Goal: Information Seeking & Learning: Compare options

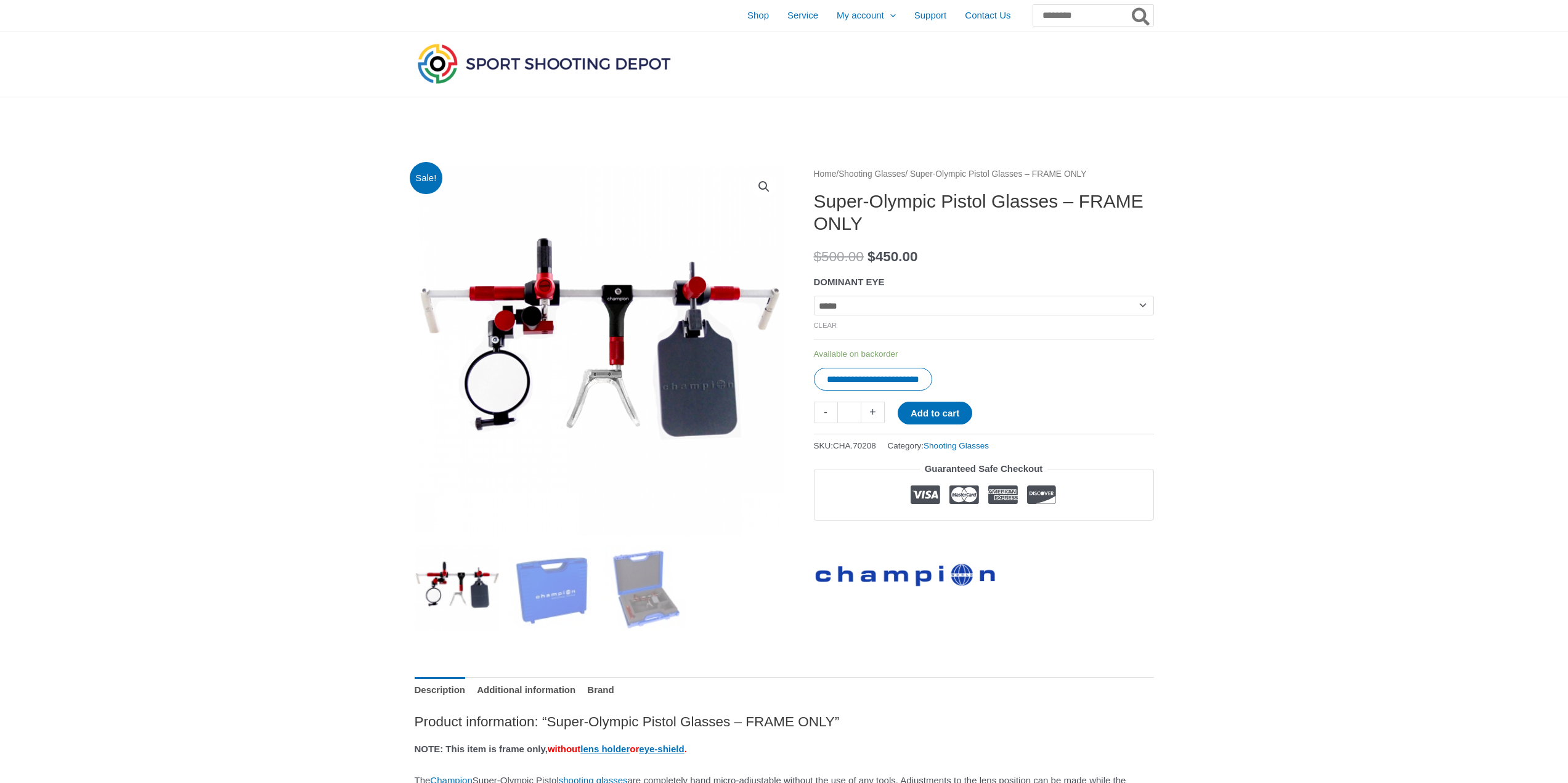
click at [888, 175] on link "Shooting Glasses" at bounding box center [872, 174] width 66 height 9
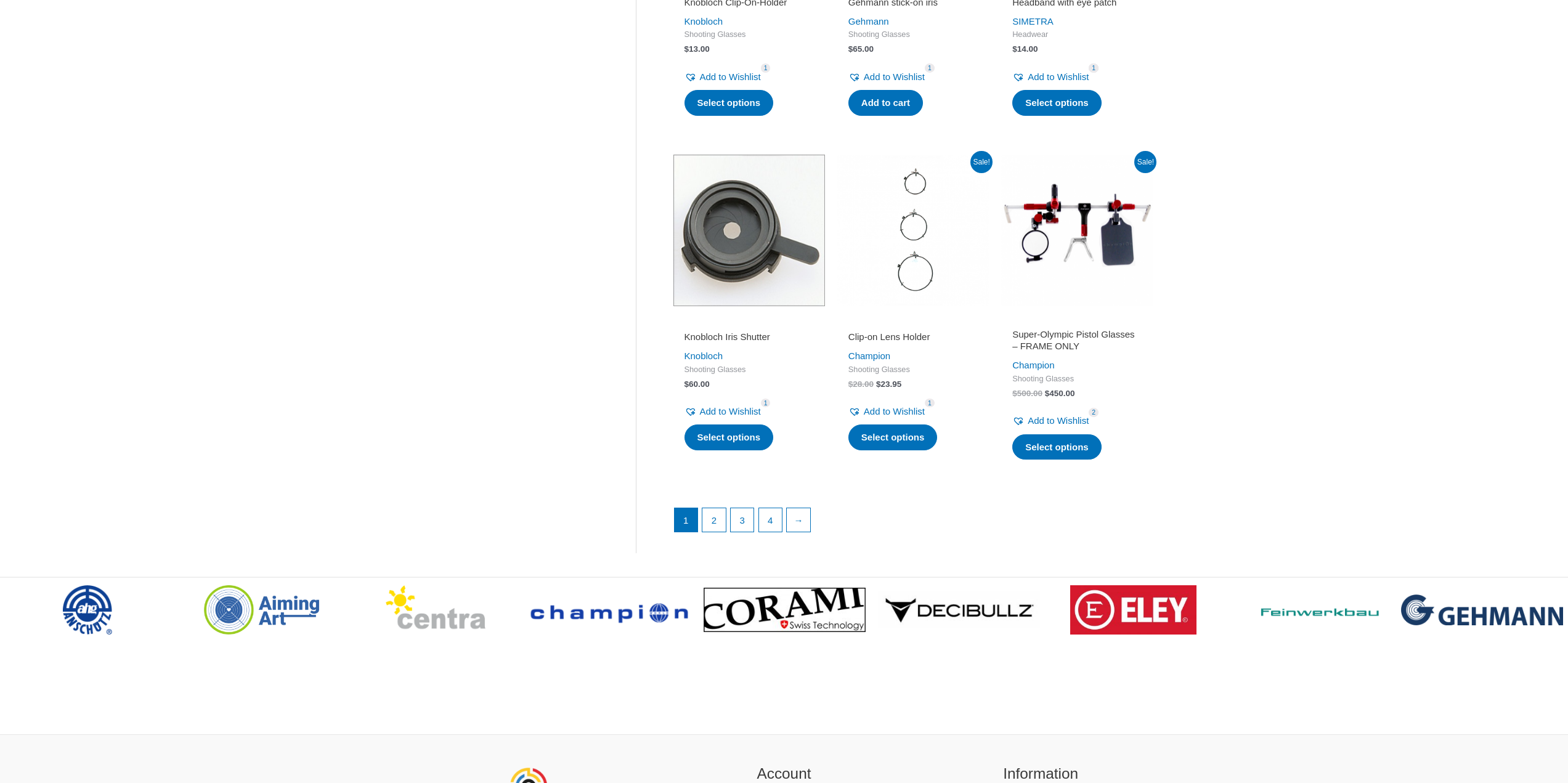
scroll to position [1541, 0]
click at [719, 532] on link "2" at bounding box center [714, 520] width 24 height 25
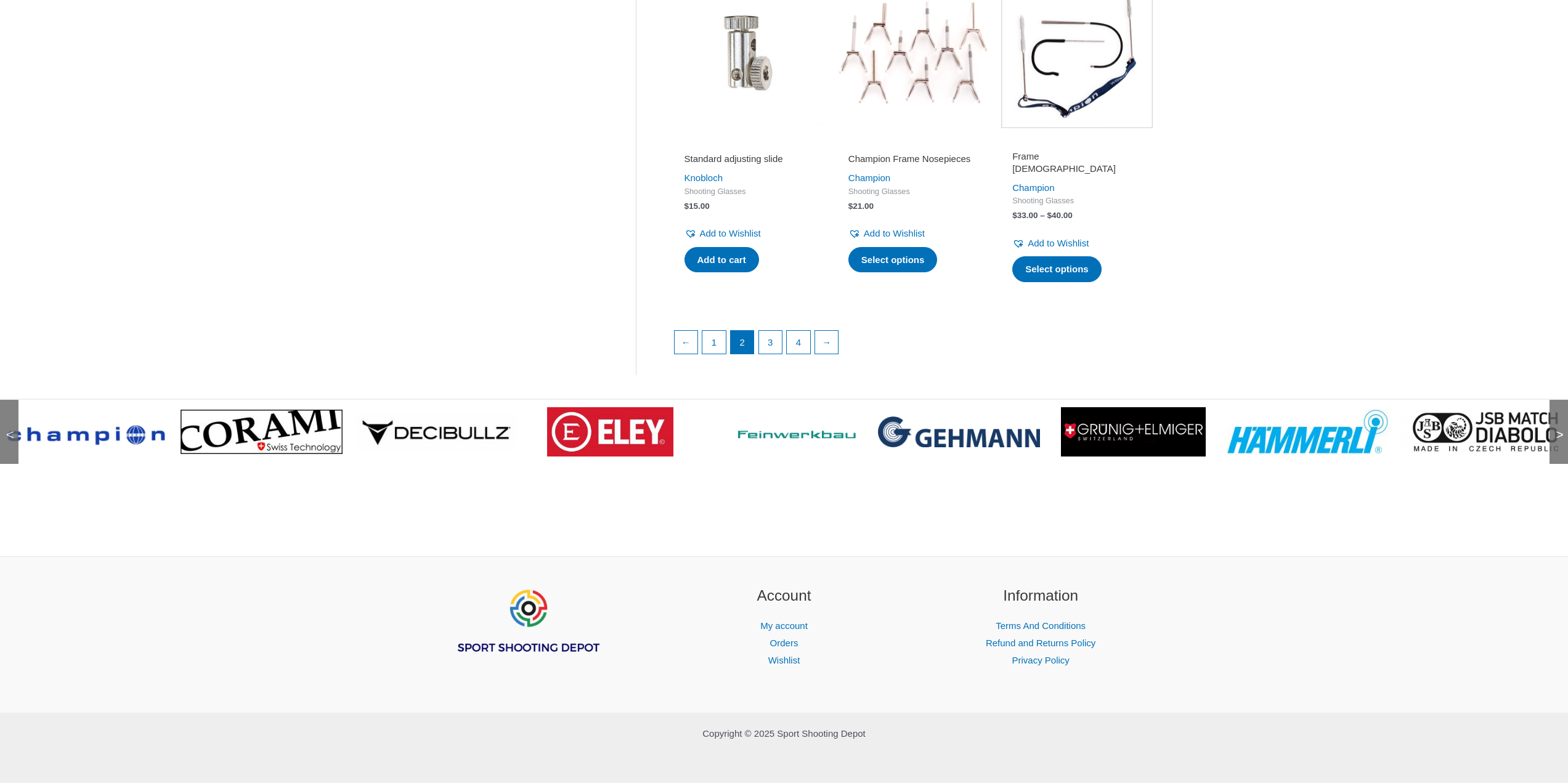
scroll to position [1702, 0]
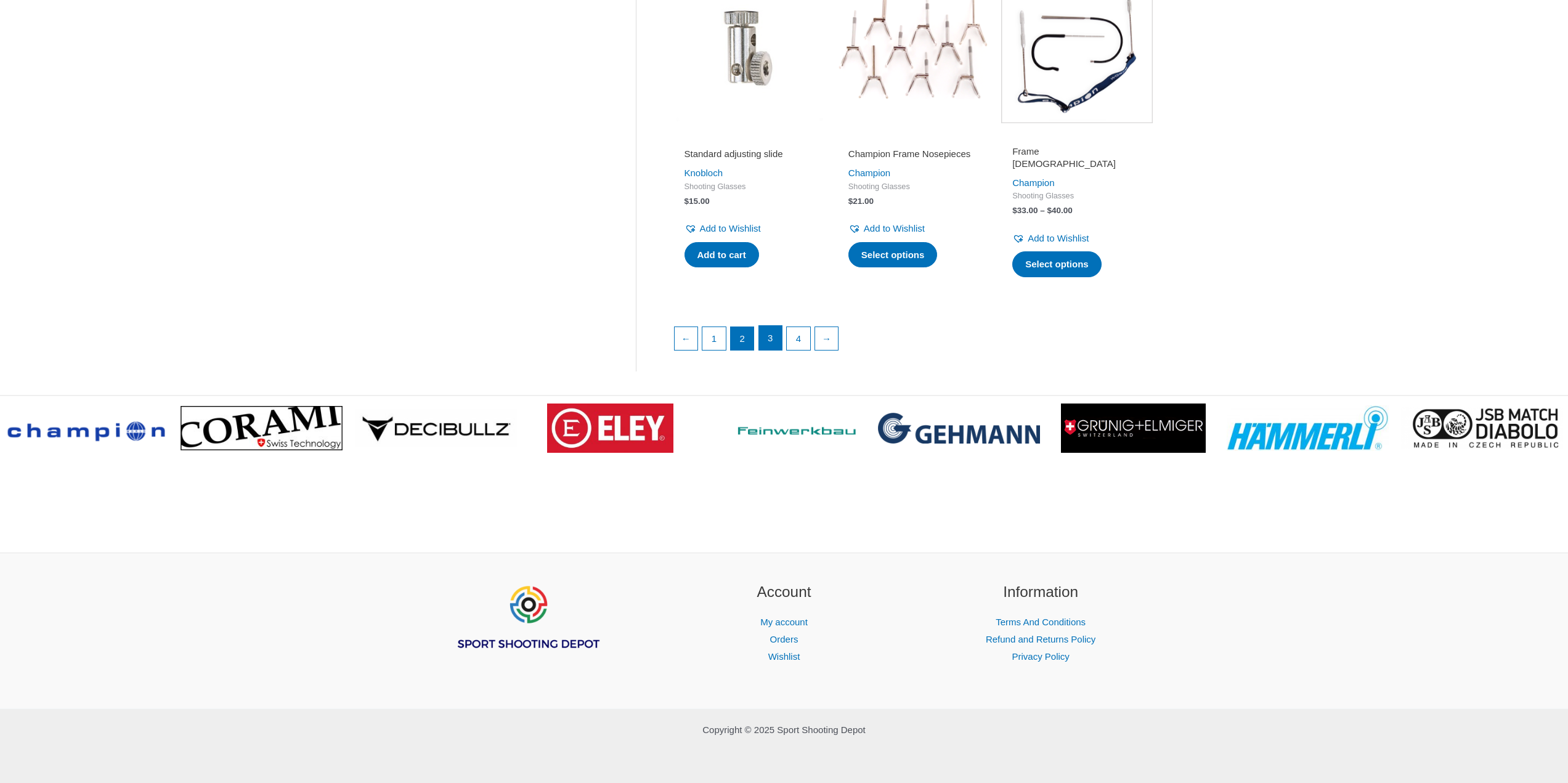
click at [770, 338] on link "3" at bounding box center [771, 338] width 24 height 25
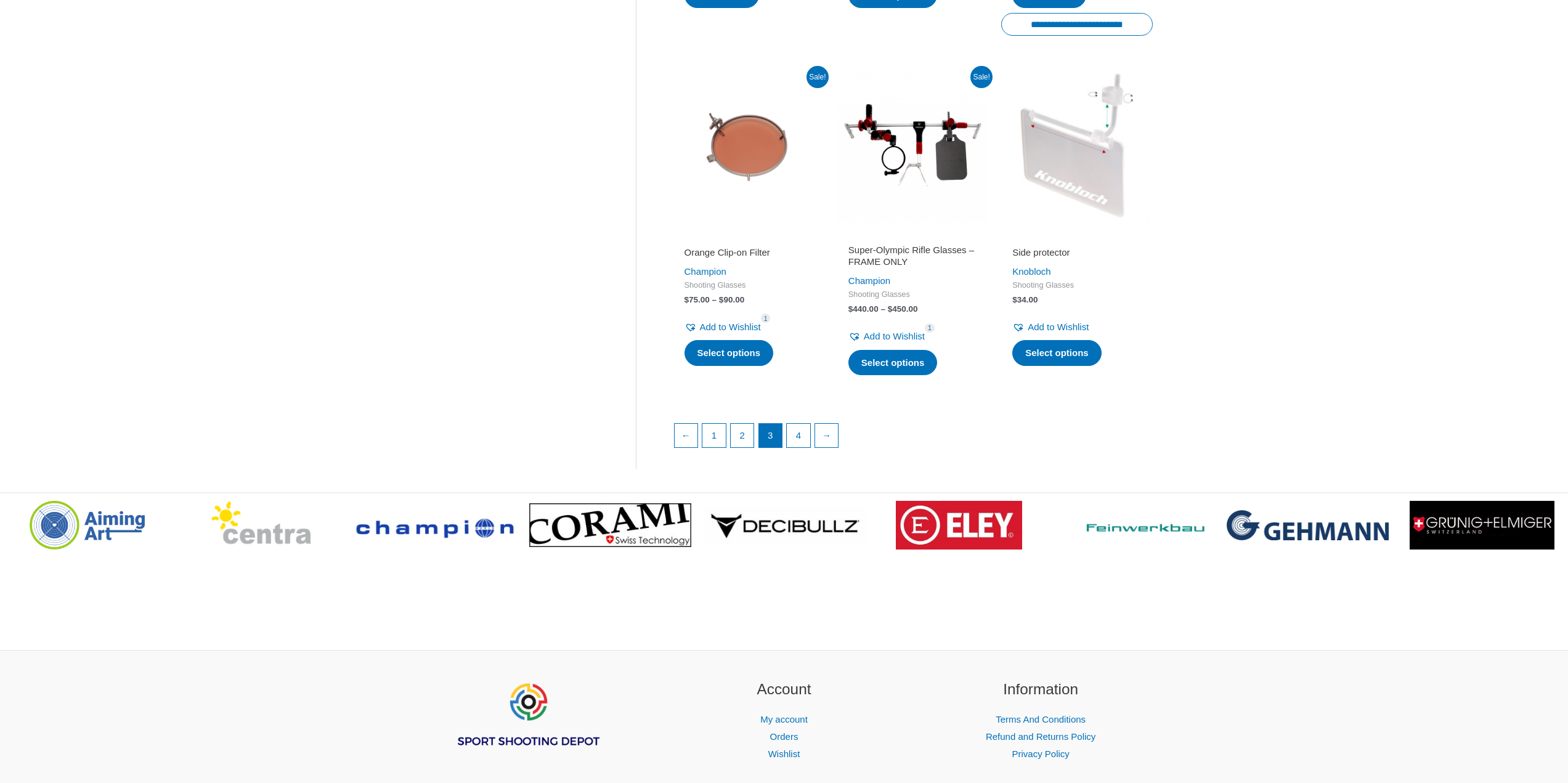
scroll to position [1664, 0]
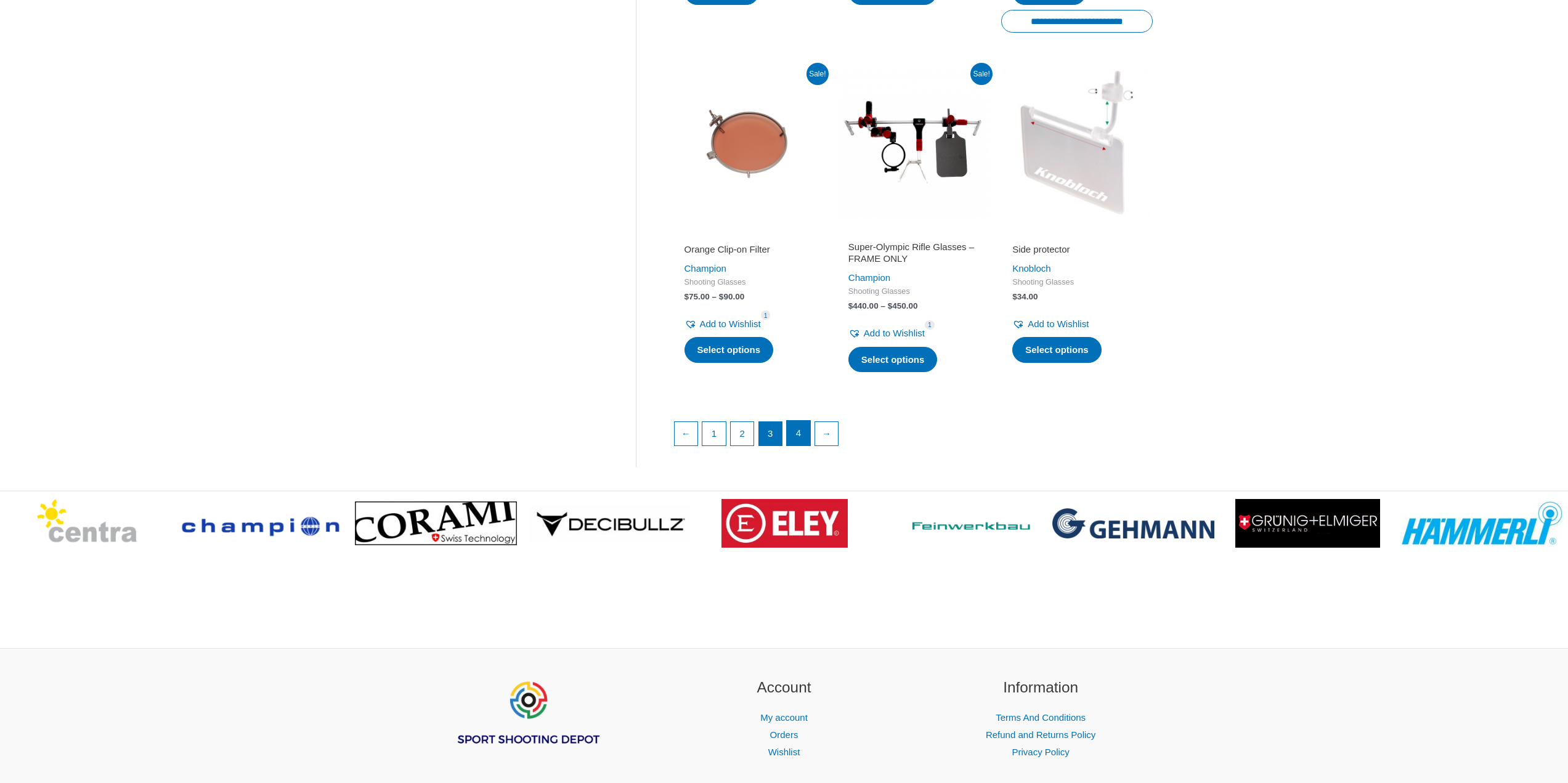
click at [801, 421] on link "4" at bounding box center [799, 433] width 24 height 25
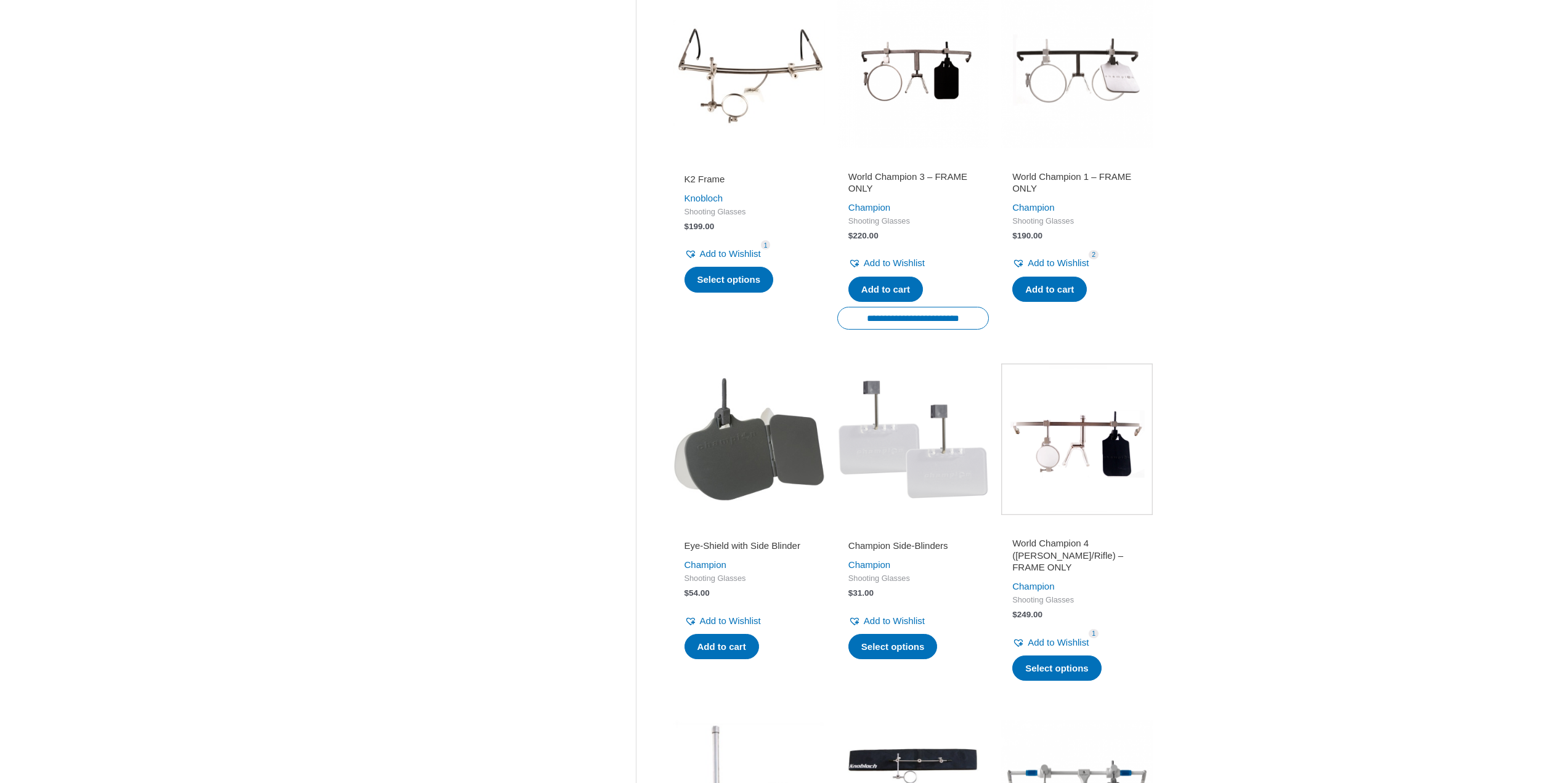
scroll to position [986, 0]
click at [1074, 82] on img at bounding box center [1076, 71] width 152 height 152
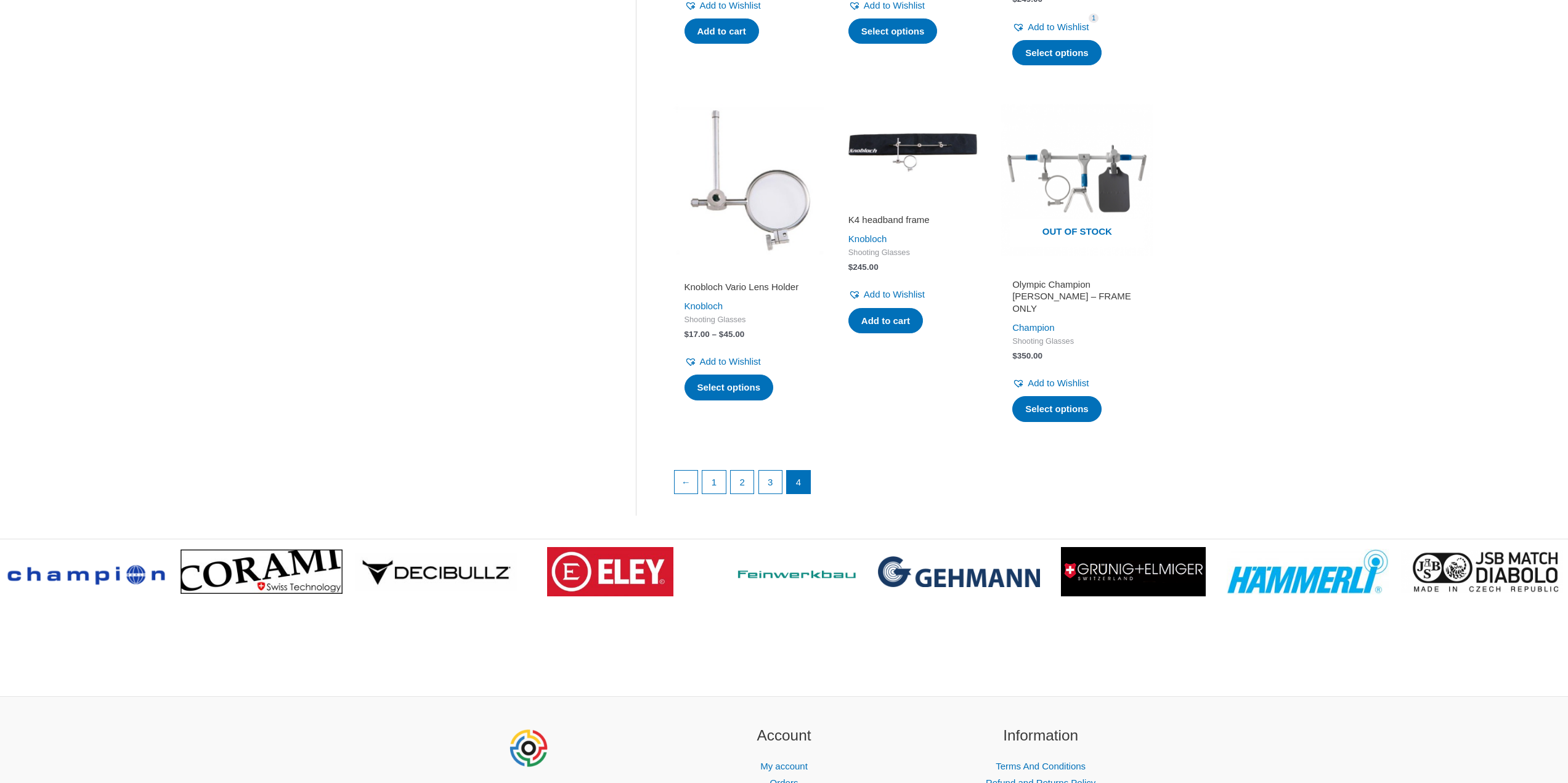
scroll to position [1603, 0]
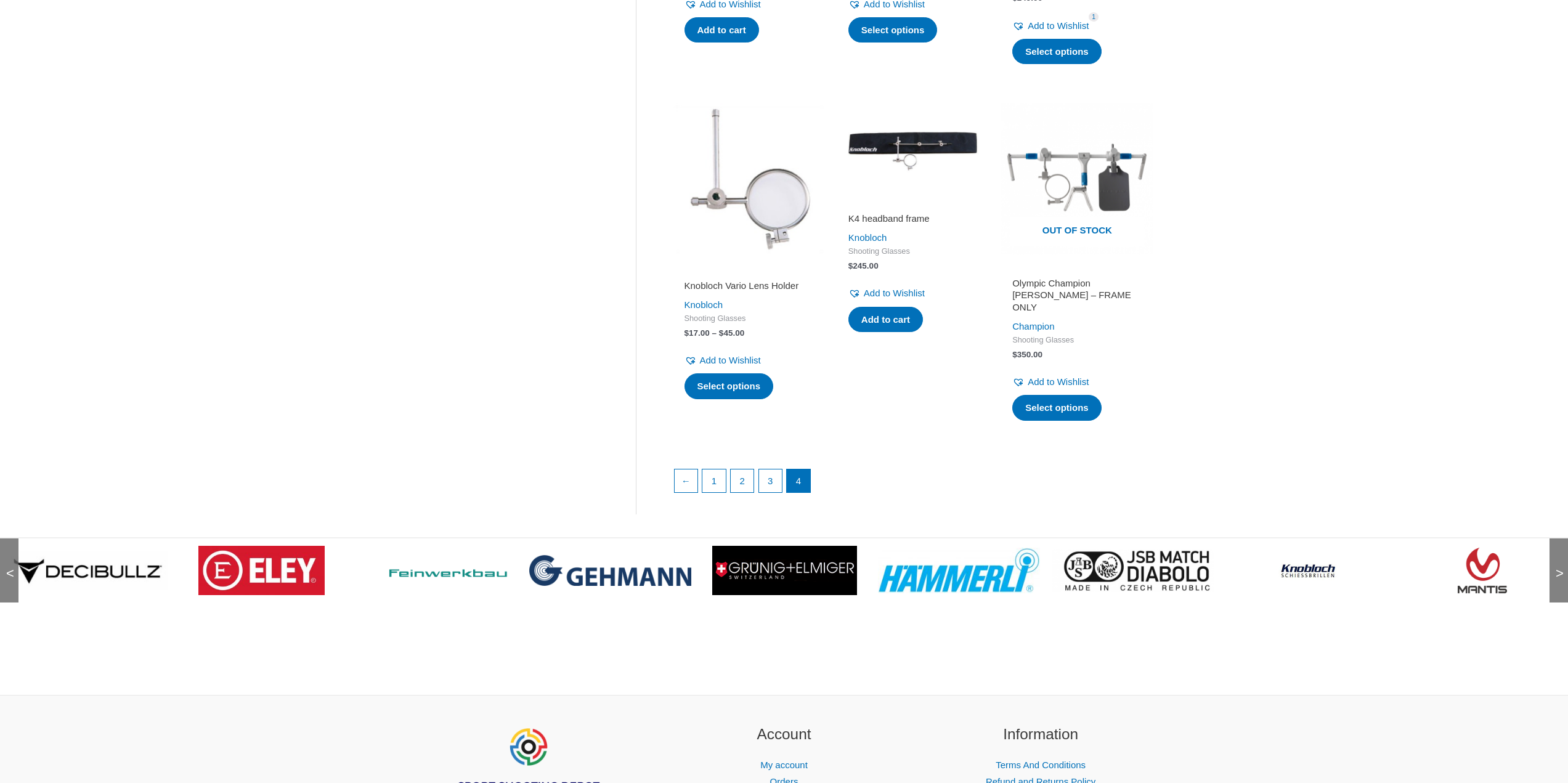
click at [1555, 558] on span ">" at bounding box center [1555, 561] width 13 height 13
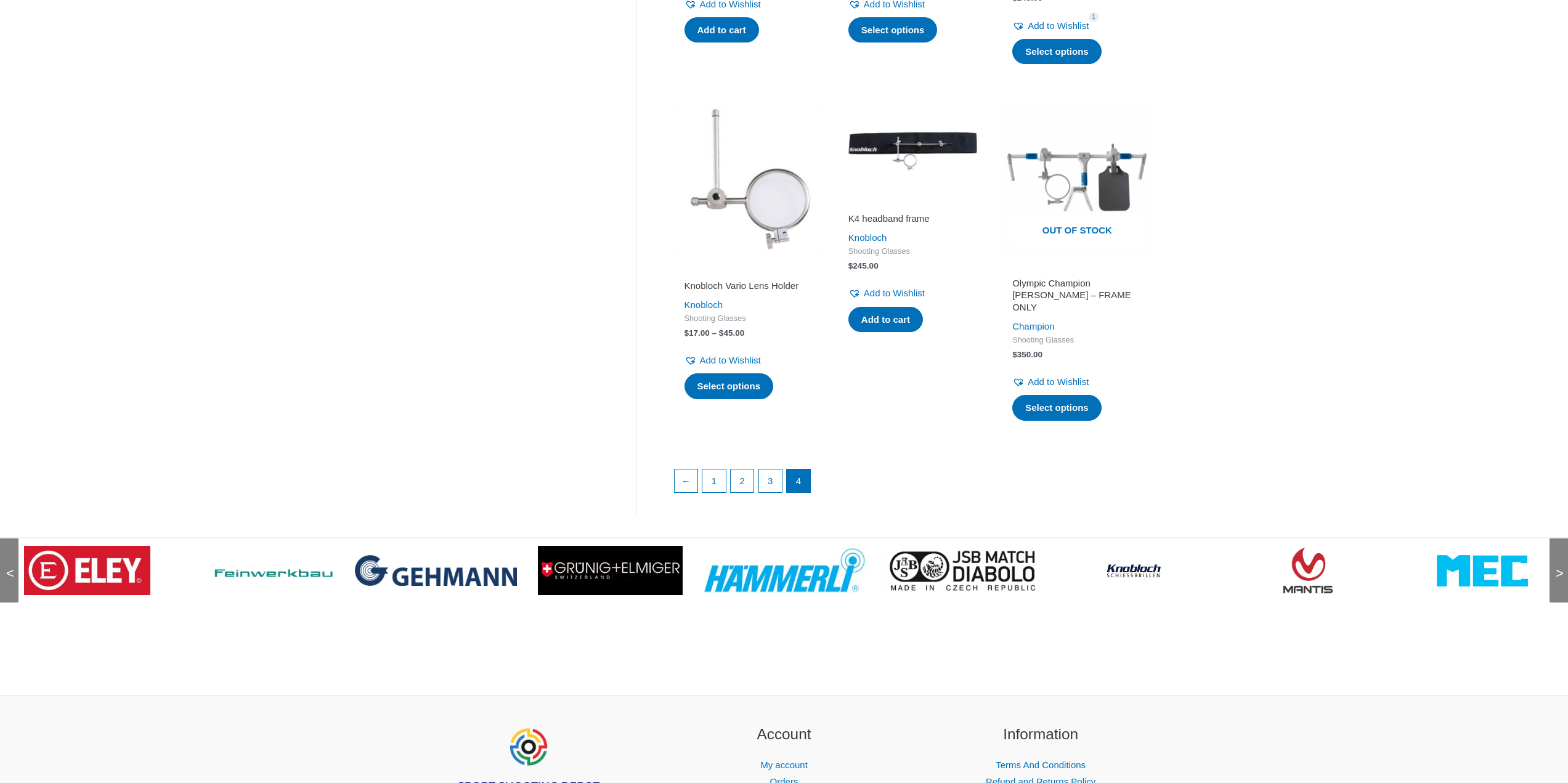
click at [1556, 558] on span ">" at bounding box center [1555, 561] width 13 height 13
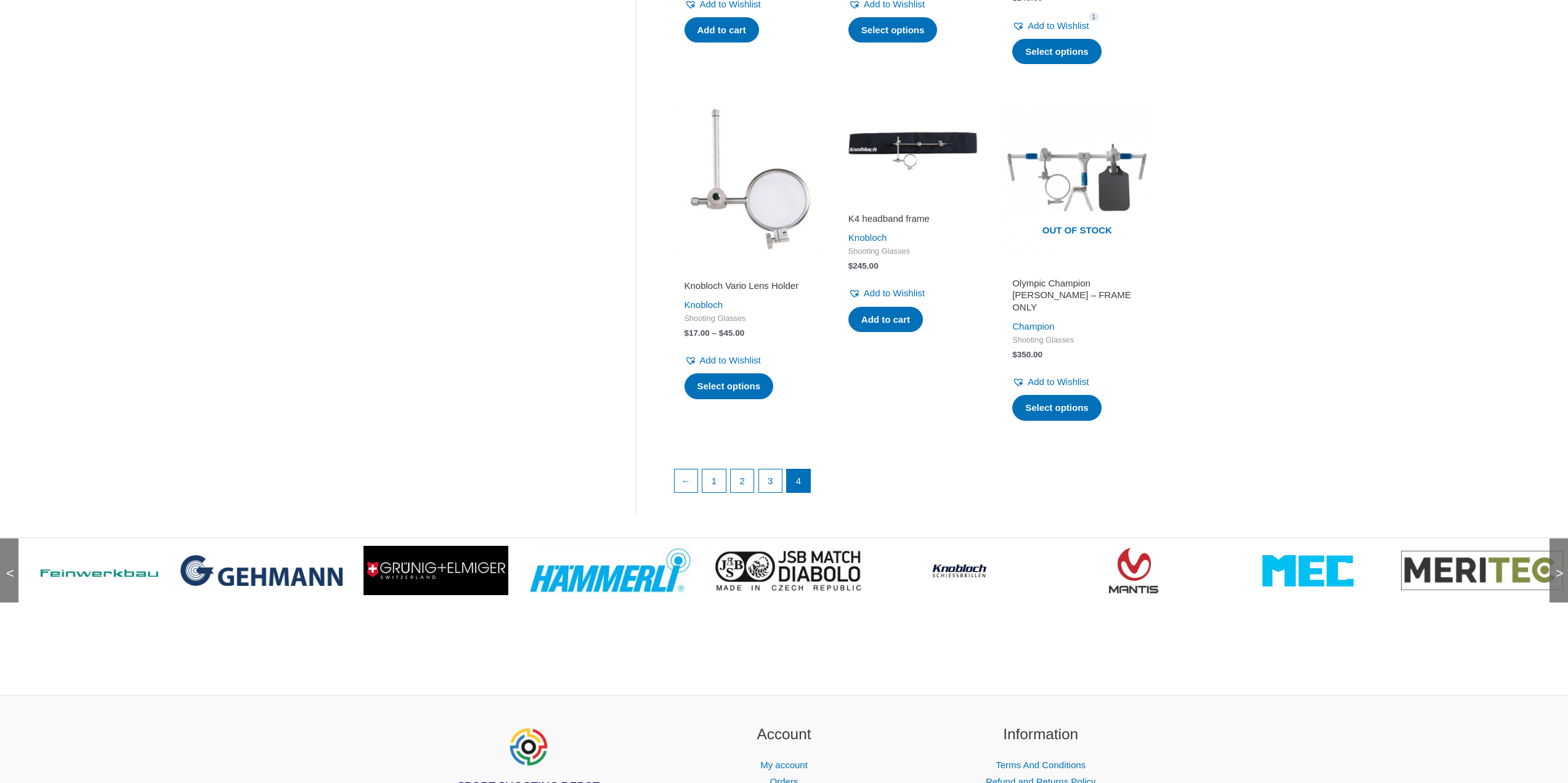
click at [1556, 558] on span ">" at bounding box center [1555, 561] width 13 height 13
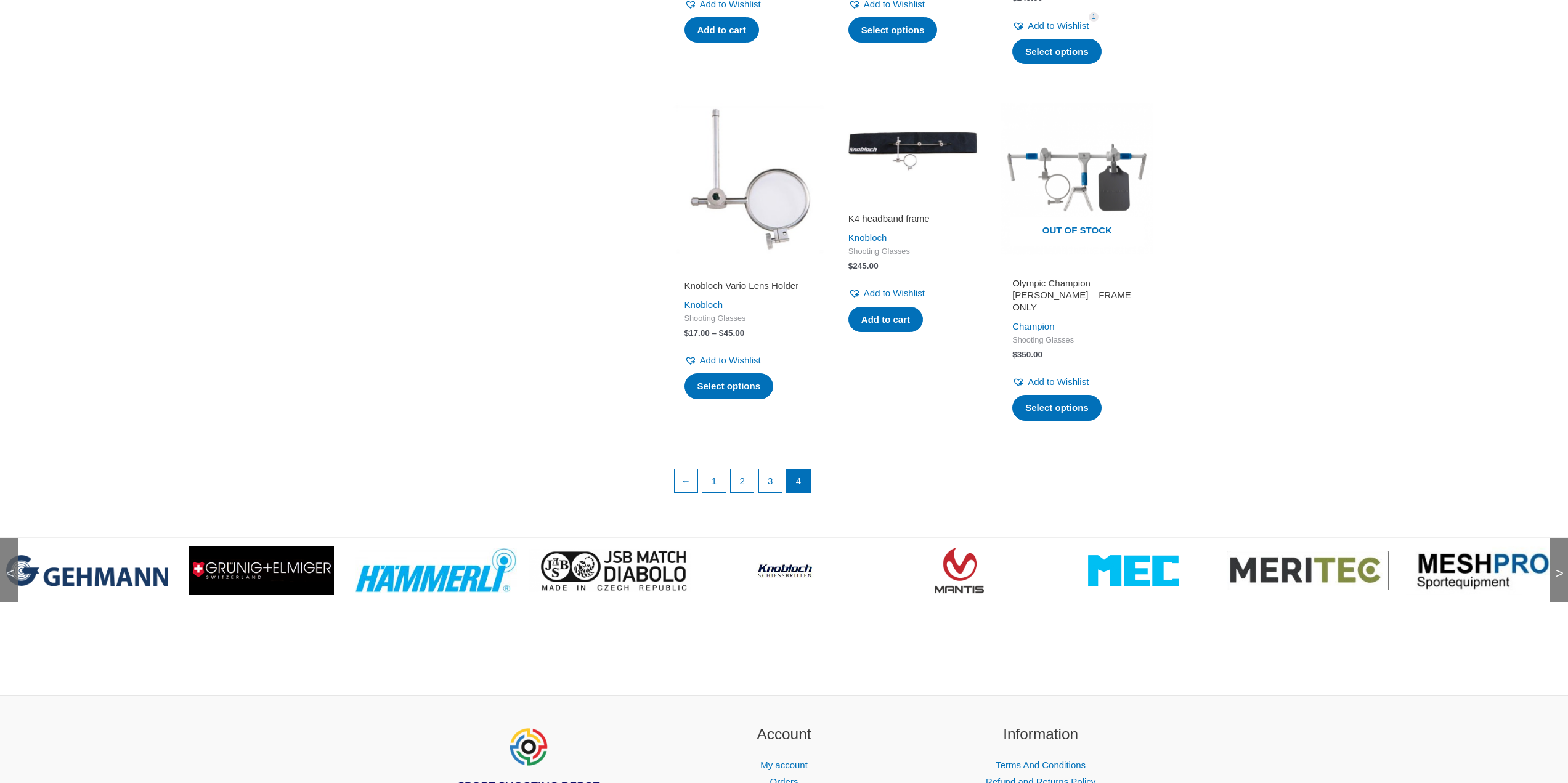
click at [1556, 558] on span ">" at bounding box center [1555, 561] width 13 height 13
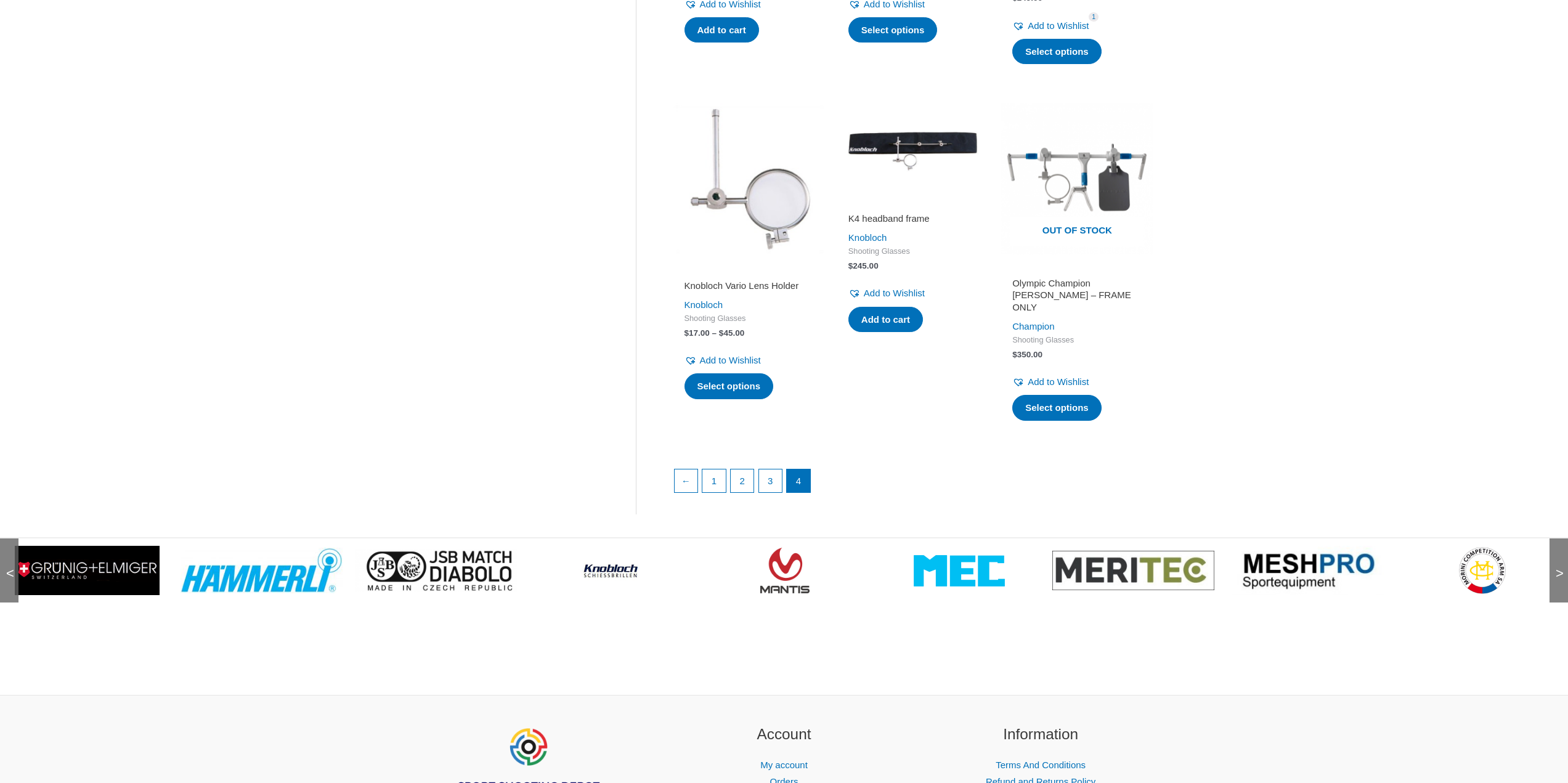
click at [1556, 558] on span ">" at bounding box center [1555, 561] width 13 height 13
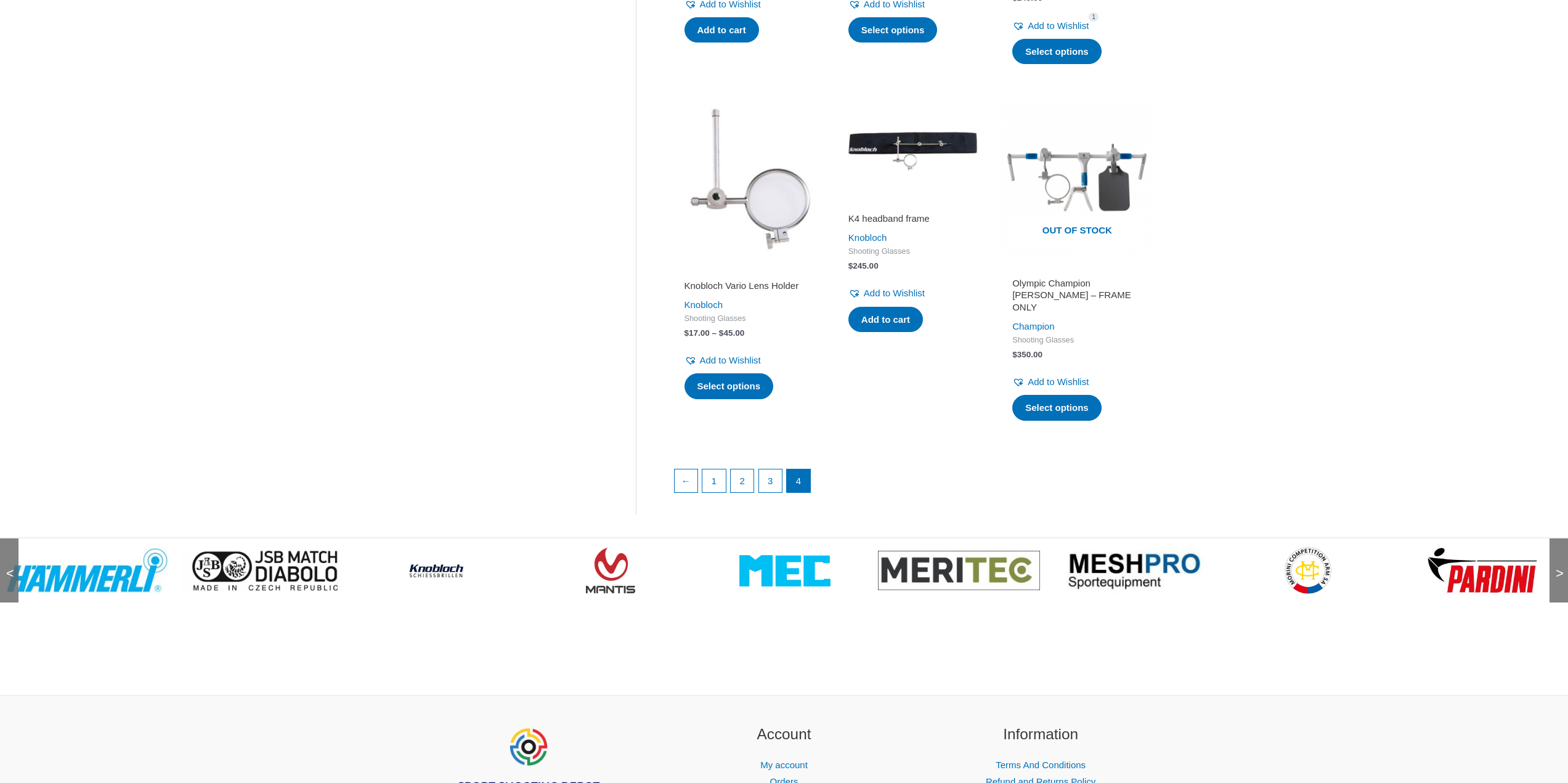
click at [1556, 558] on span ">" at bounding box center [1555, 561] width 13 height 13
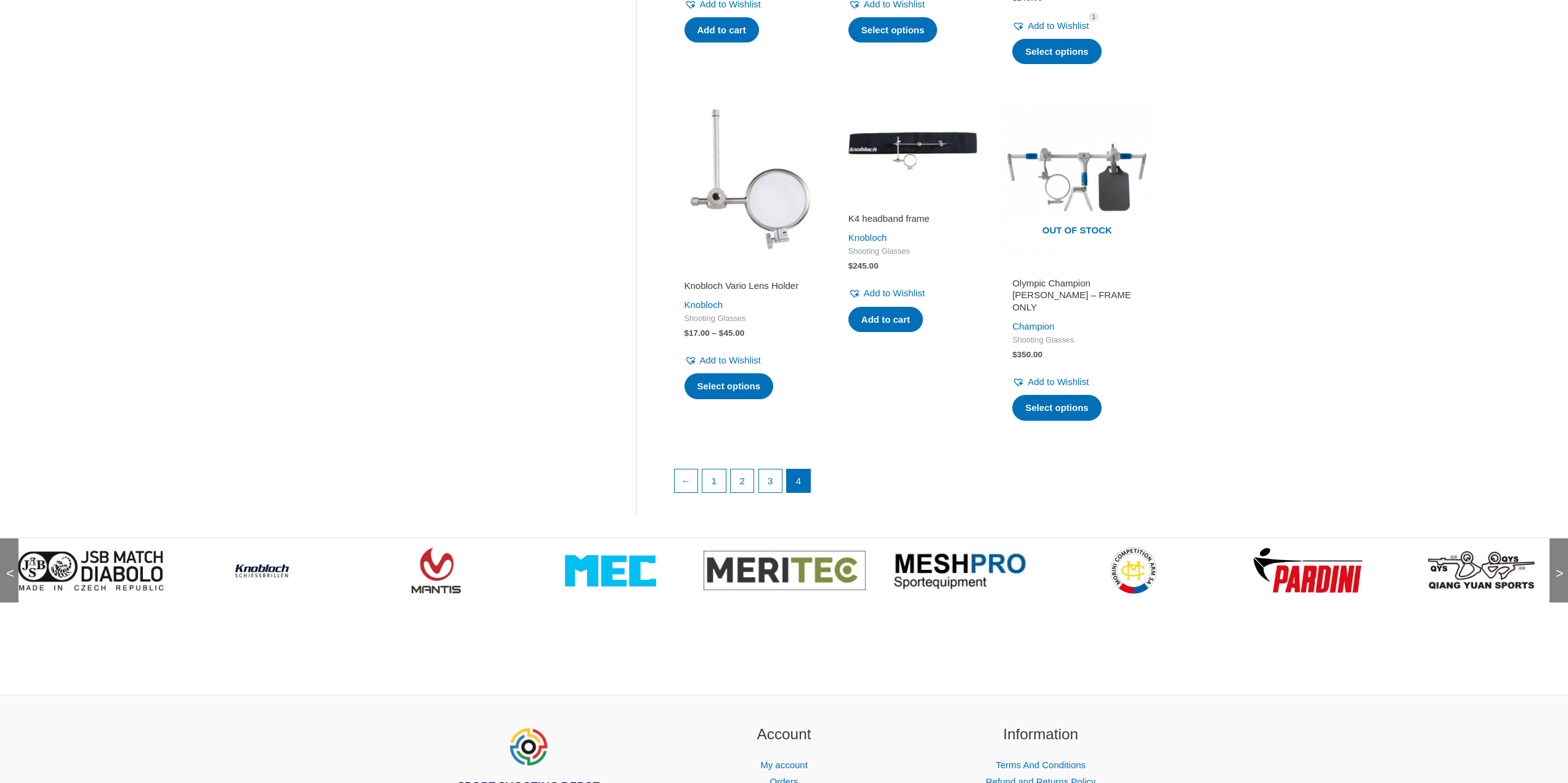
click at [1559, 562] on span ">" at bounding box center [1555, 561] width 13 height 13
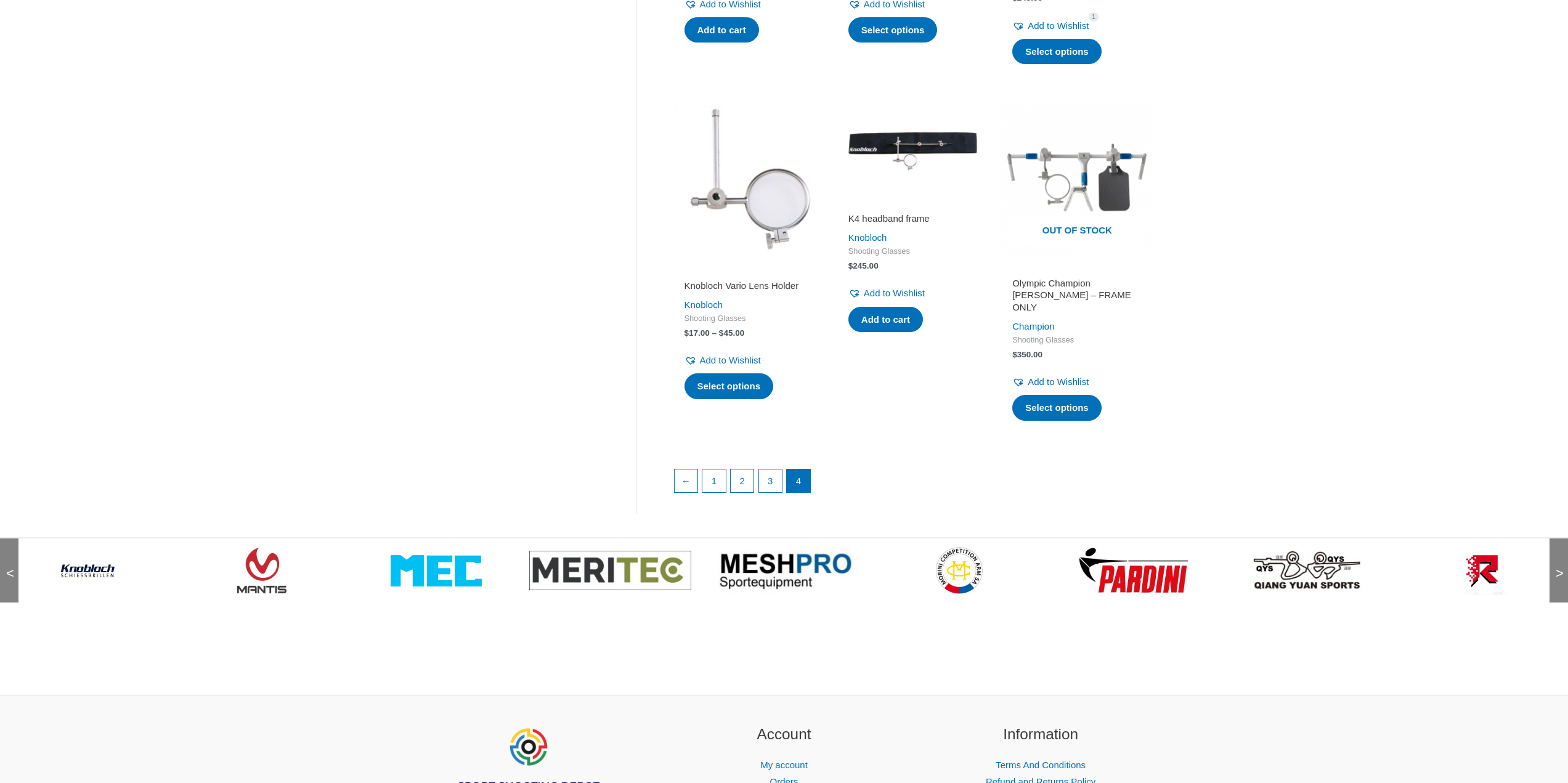
click at [1562, 558] on span ">" at bounding box center [1555, 561] width 13 height 13
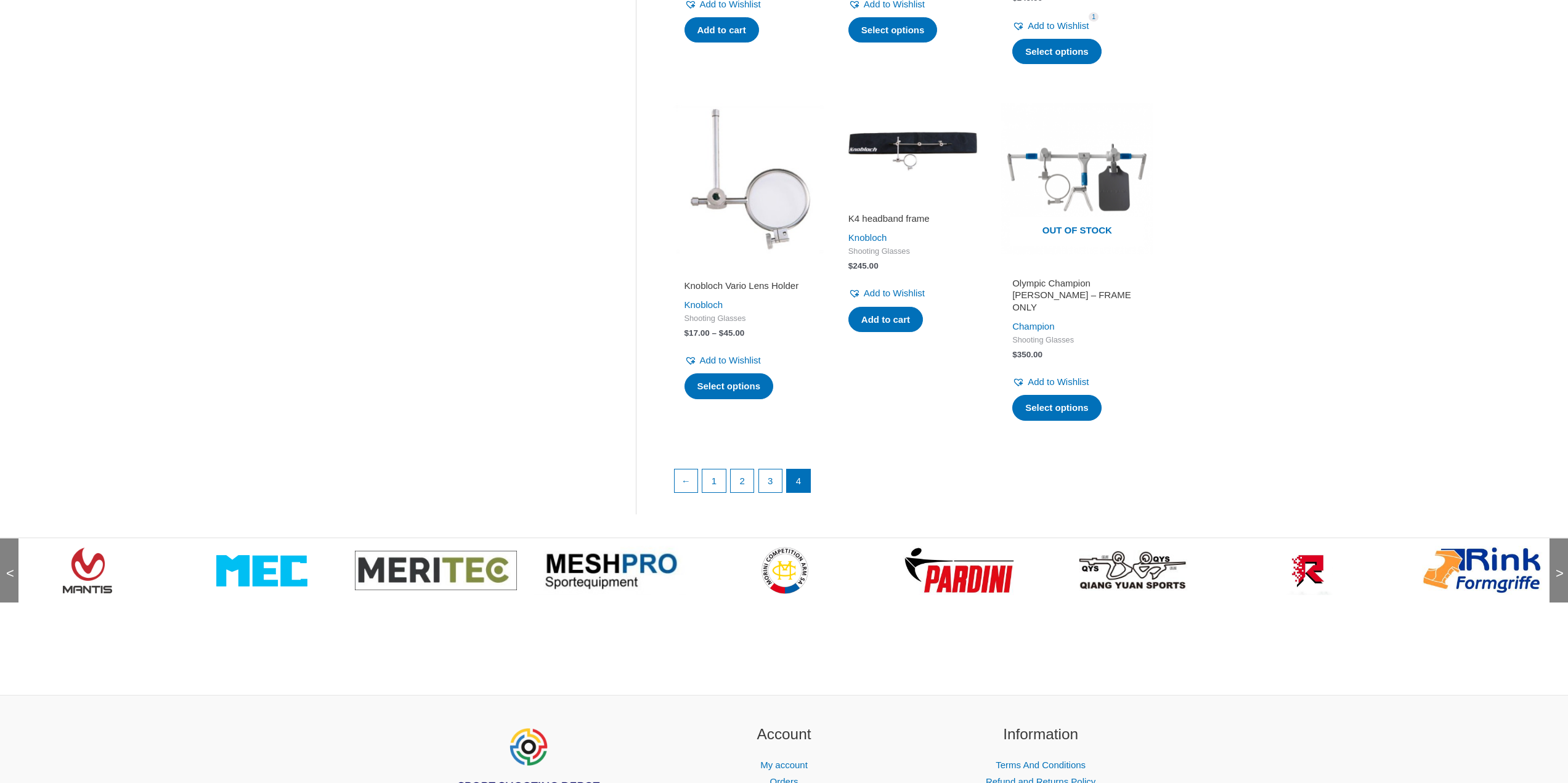
click at [1562, 558] on span ">" at bounding box center [1555, 561] width 13 height 13
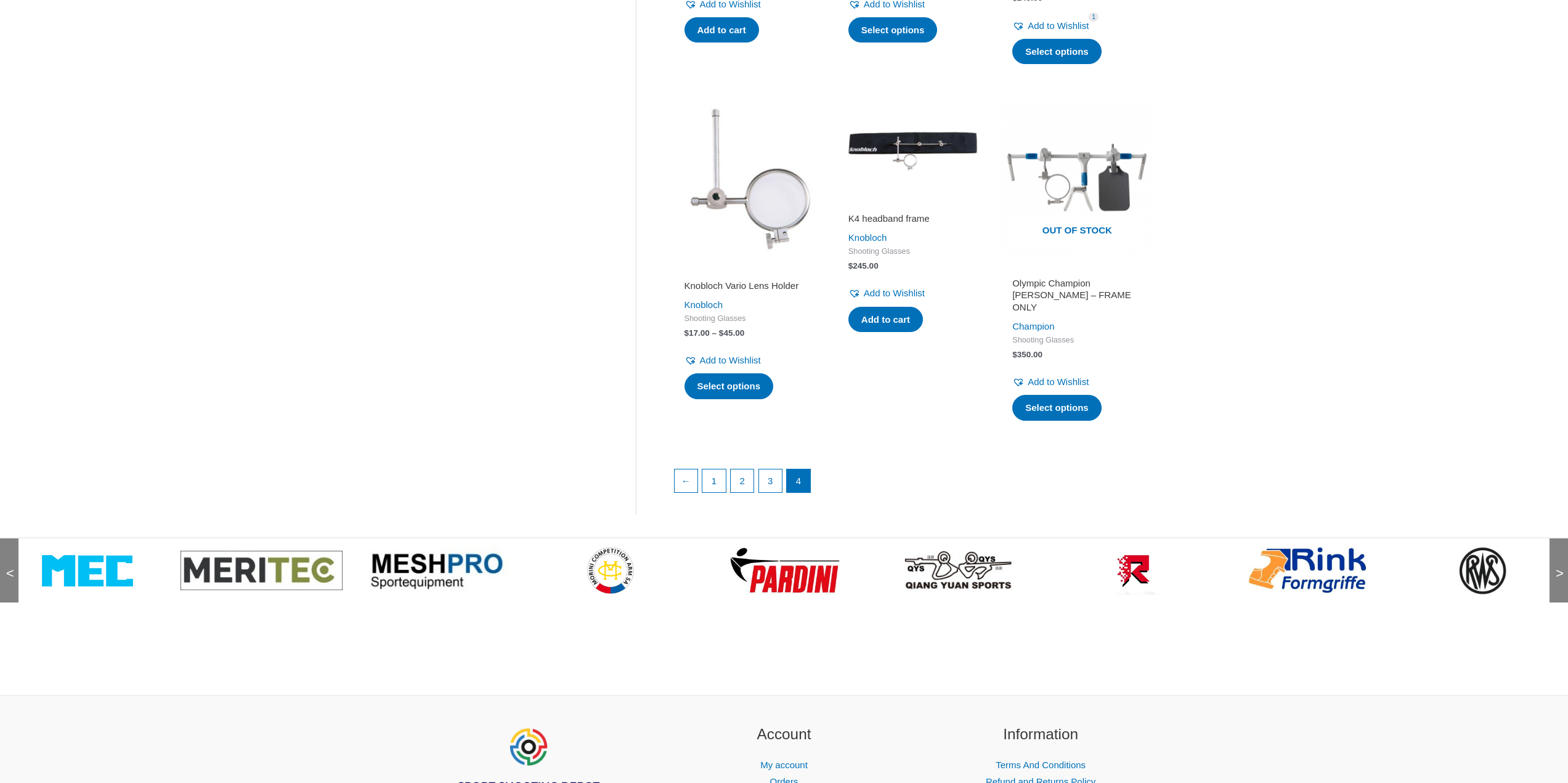
click at [1562, 558] on span ">" at bounding box center [1555, 561] width 13 height 13
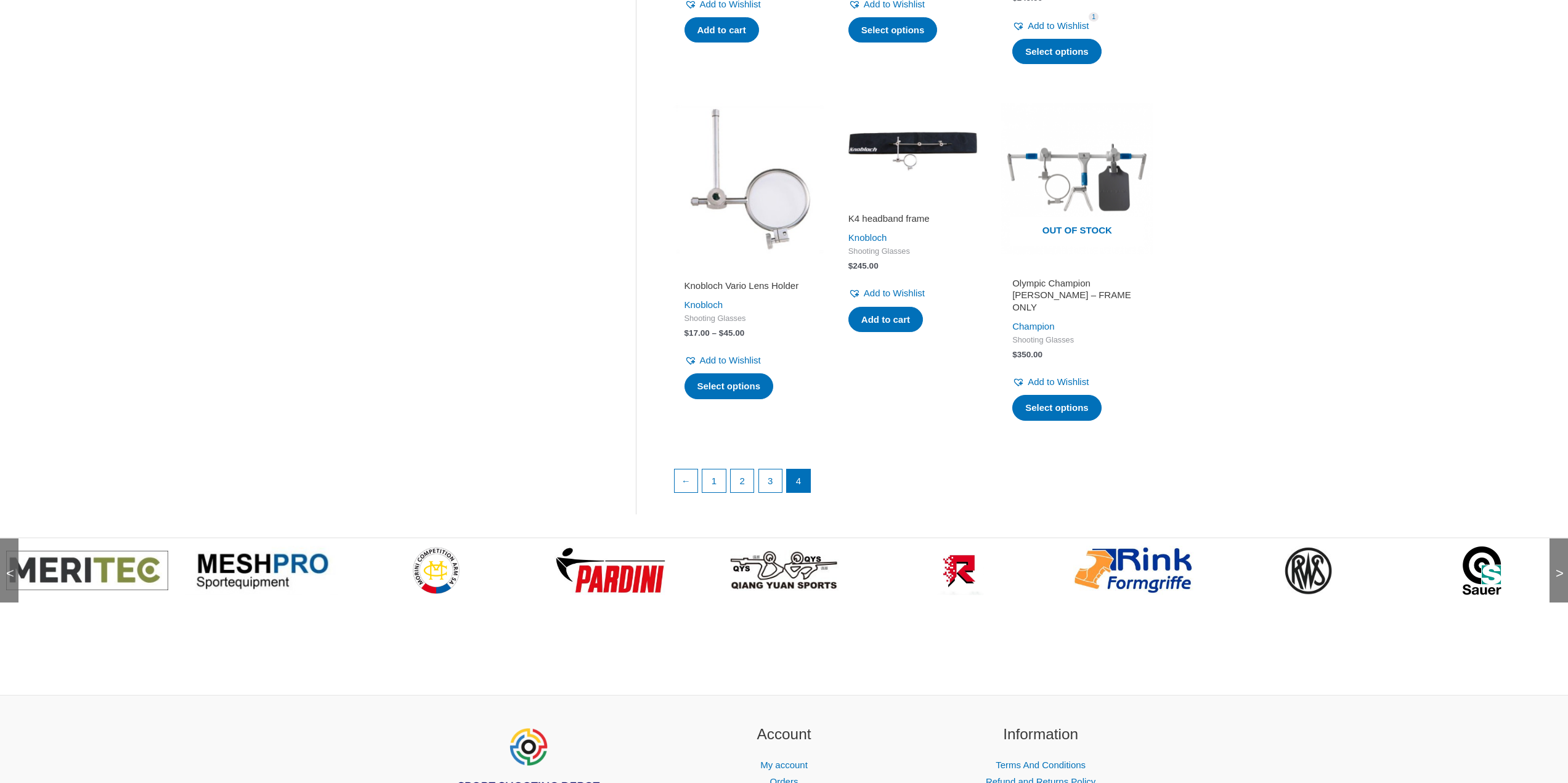
click at [1562, 558] on span ">" at bounding box center [1555, 561] width 13 height 13
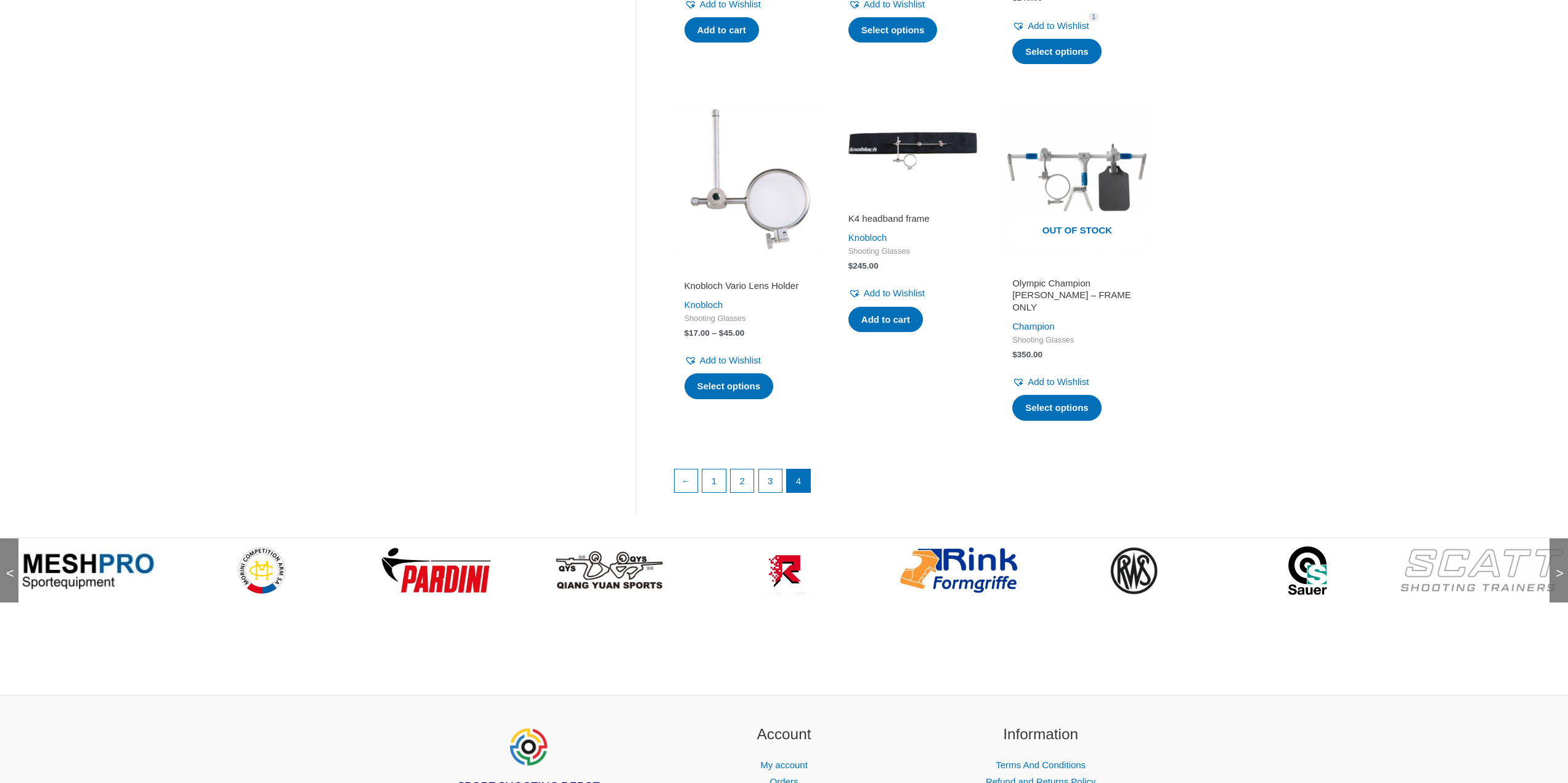
click at [1562, 558] on span ">" at bounding box center [1555, 561] width 13 height 13
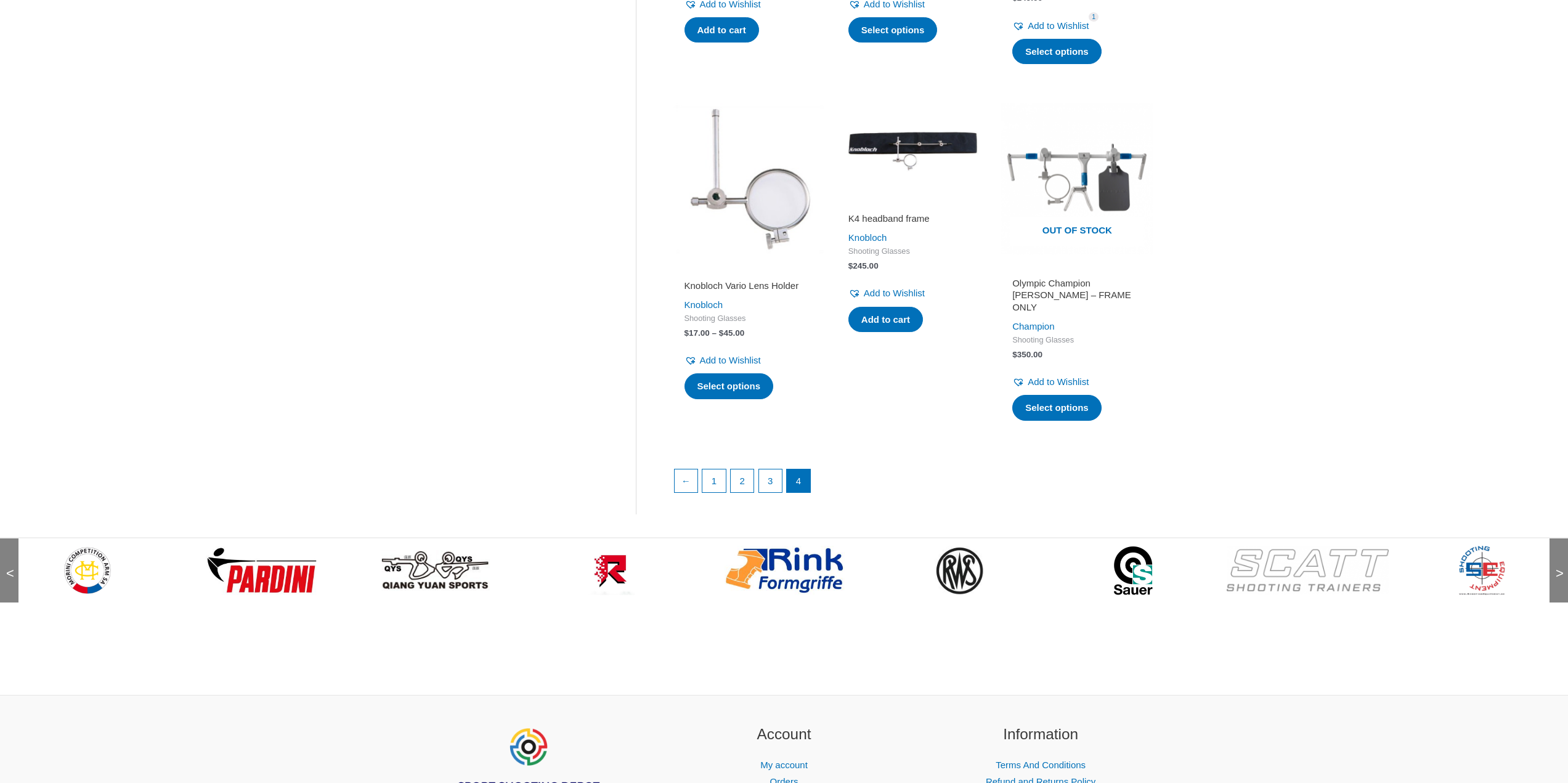
click at [1562, 566] on span ">" at bounding box center [1555, 561] width 13 height 13
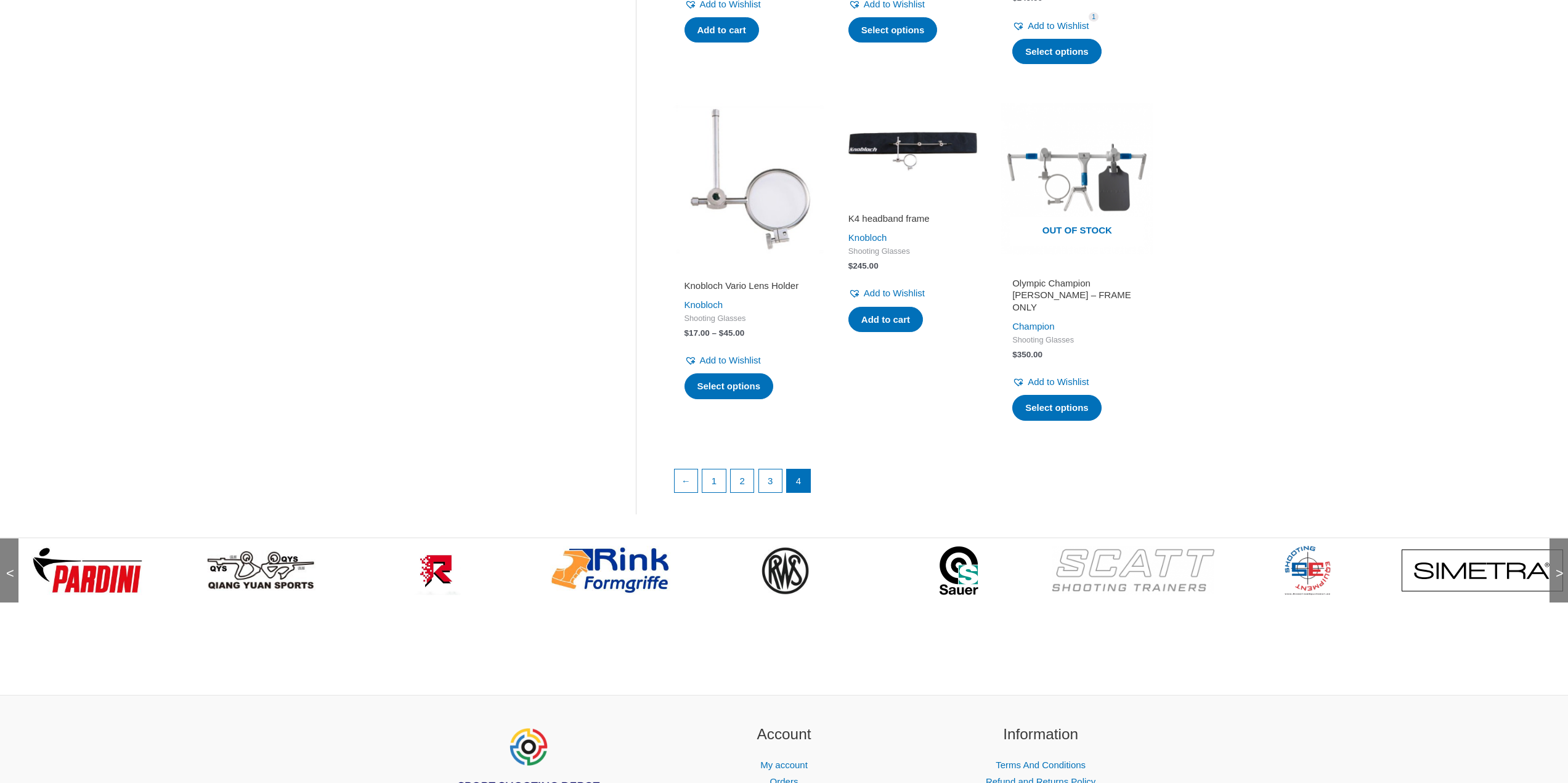
click at [1562, 565] on span ">" at bounding box center [1555, 561] width 13 height 13
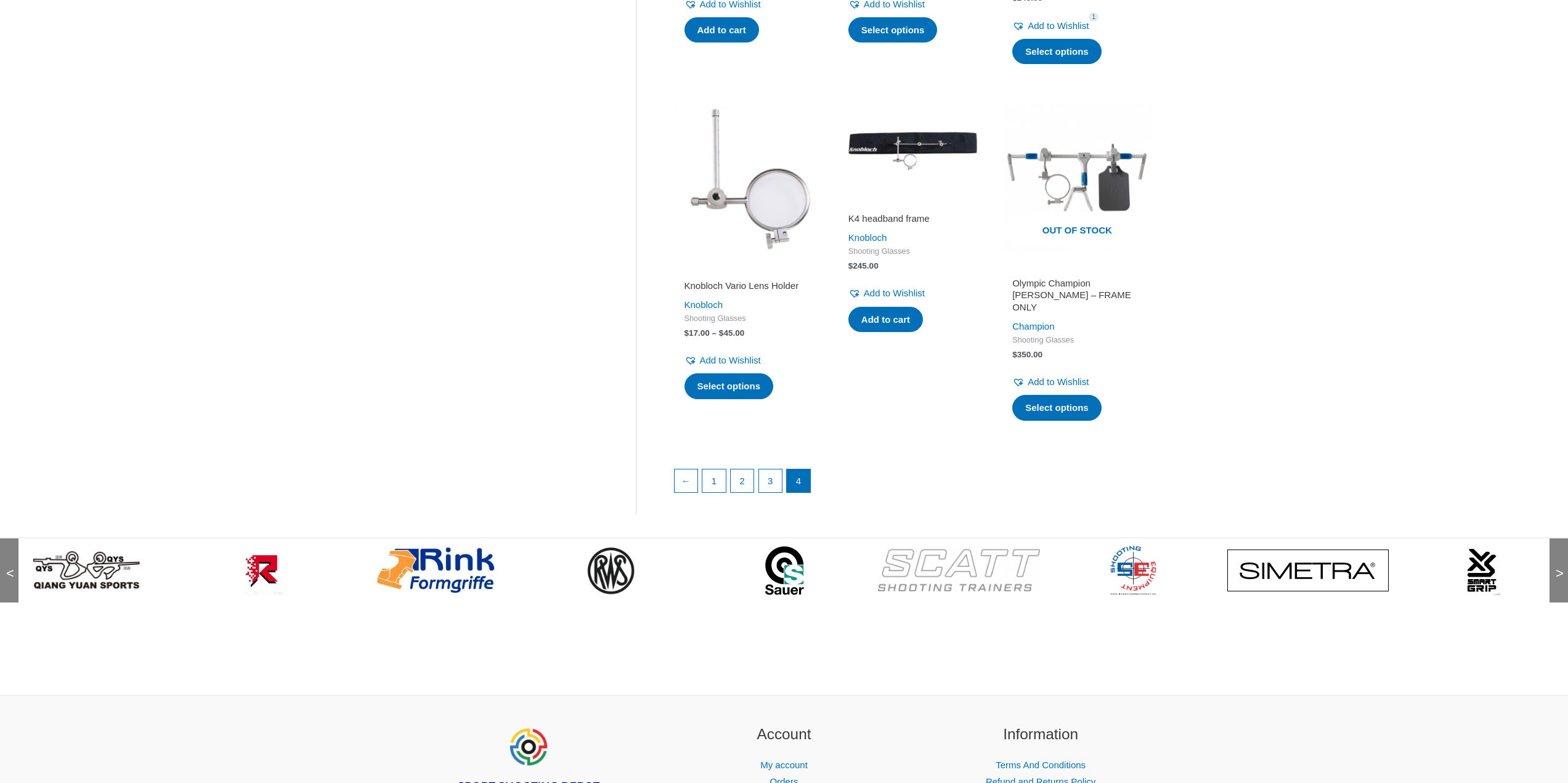
click at [1562, 565] on span ">" at bounding box center [1555, 561] width 13 height 13
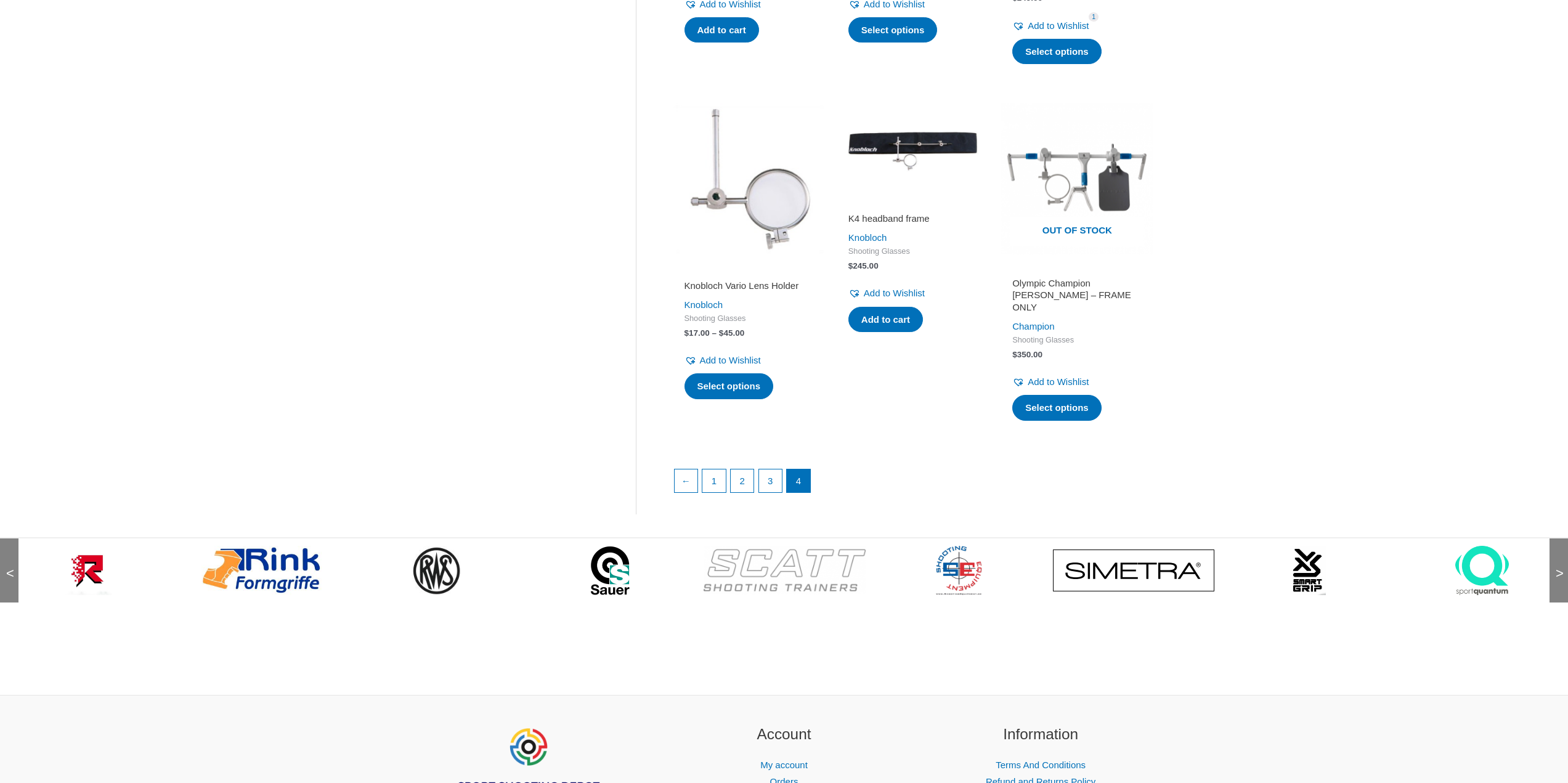
click at [1562, 565] on span ">" at bounding box center [1555, 561] width 13 height 13
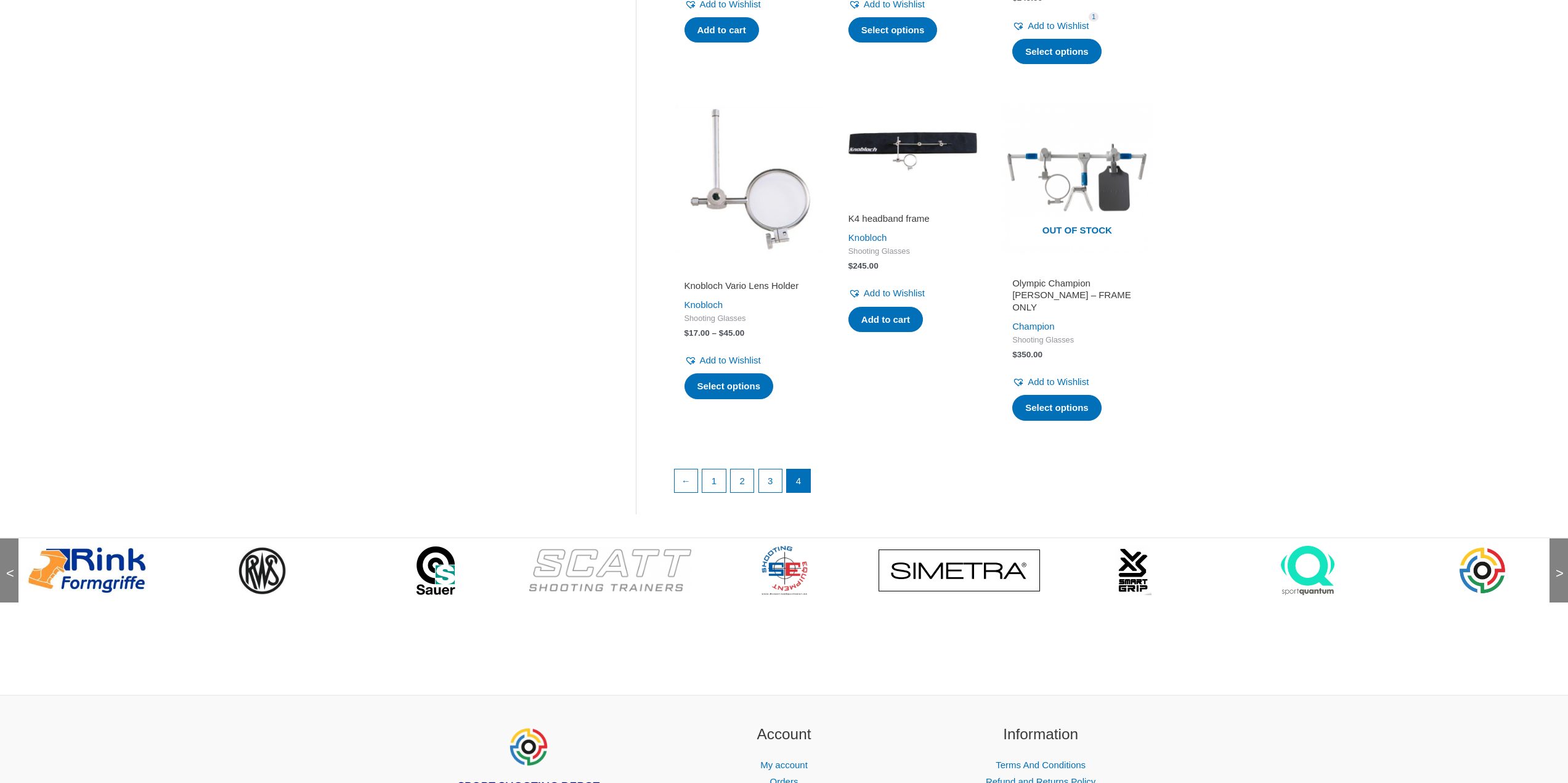
click at [1562, 565] on span ">" at bounding box center [1555, 561] width 13 height 13
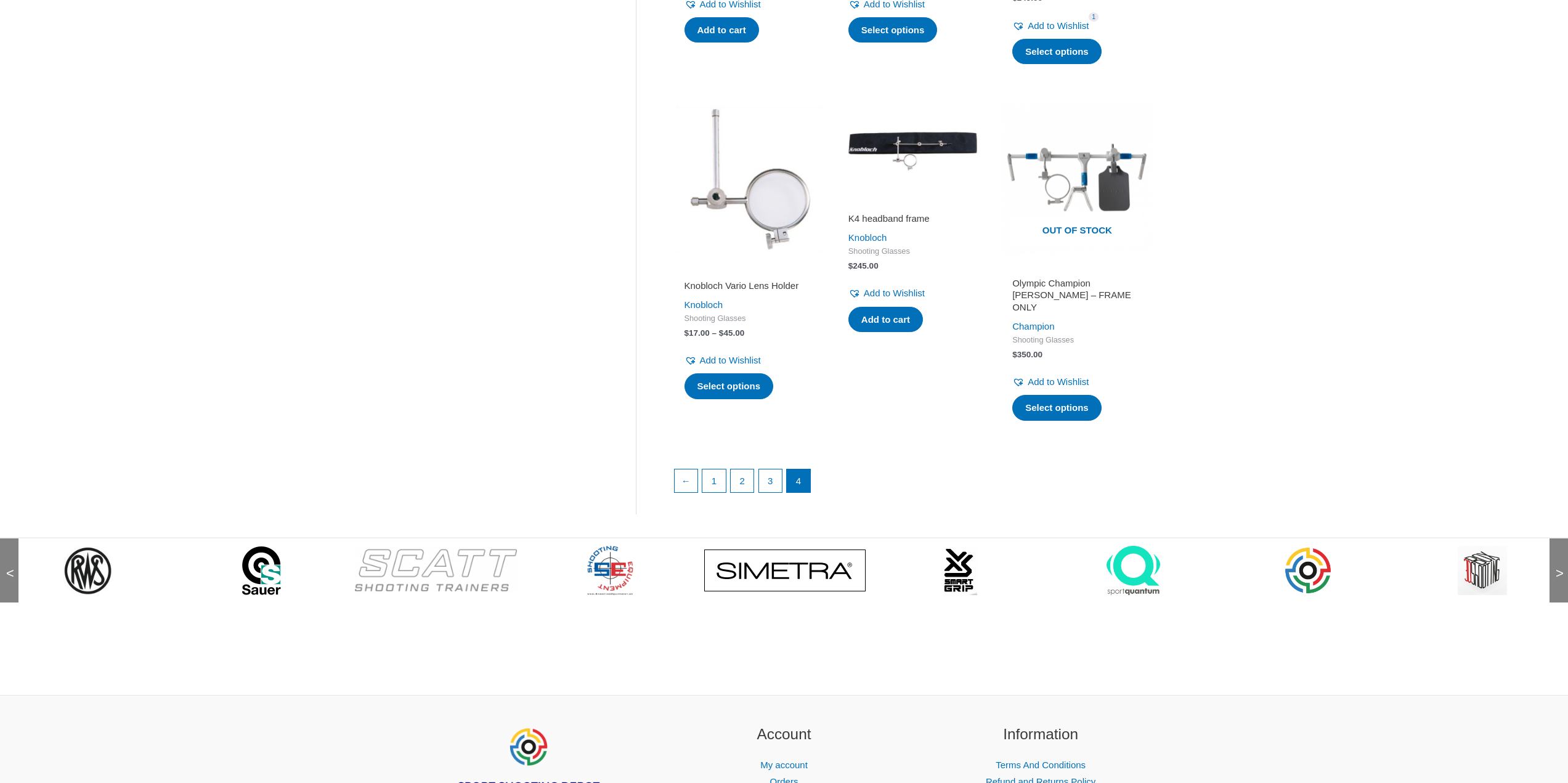
click at [1562, 565] on span ">" at bounding box center [1555, 561] width 13 height 13
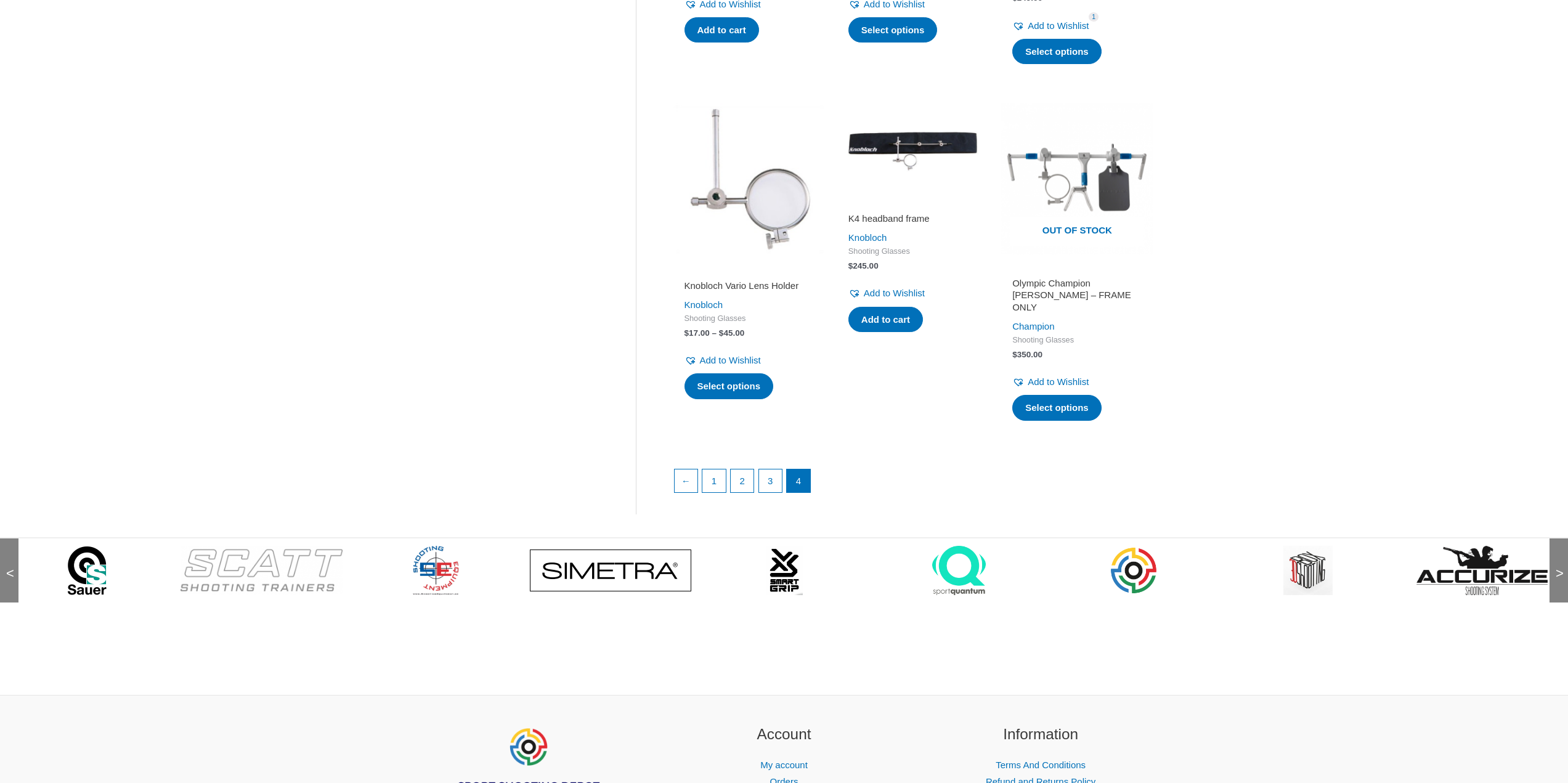
click at [1555, 559] on div ">" at bounding box center [1559, 570] width 19 height 64
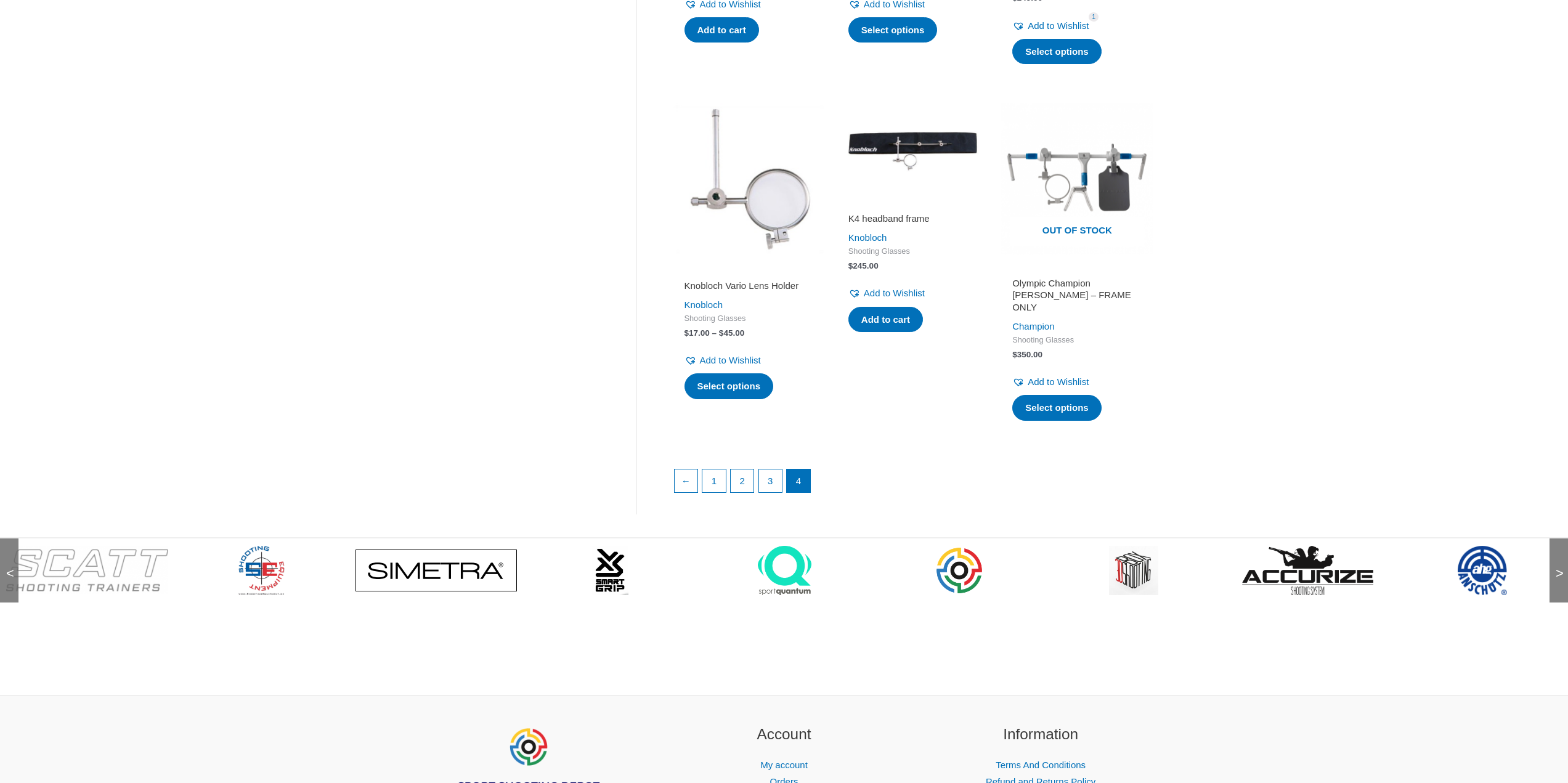
click at [1555, 559] on div ">" at bounding box center [1559, 570] width 19 height 64
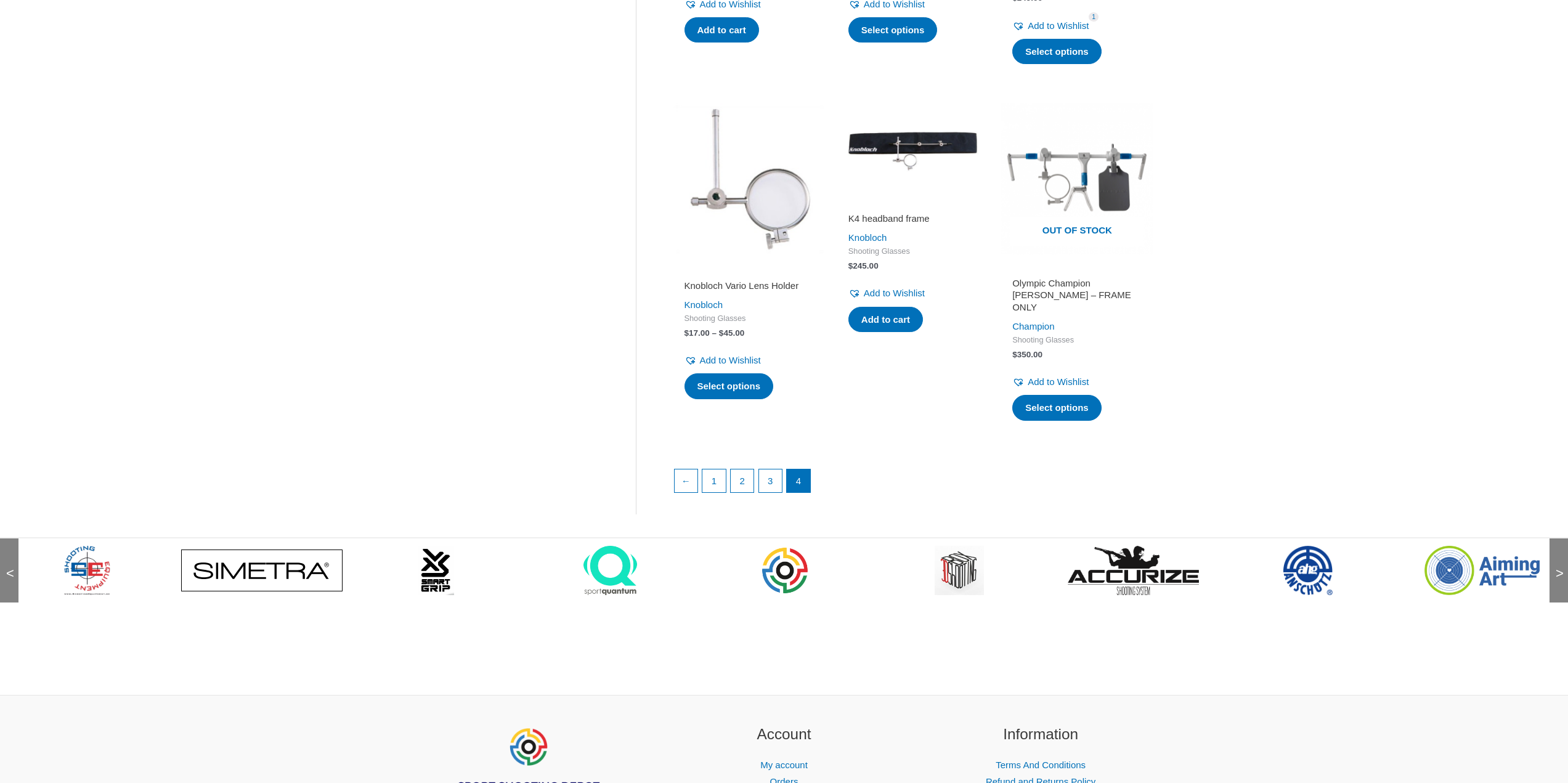
click at [1555, 559] on div ">" at bounding box center [1559, 570] width 19 height 64
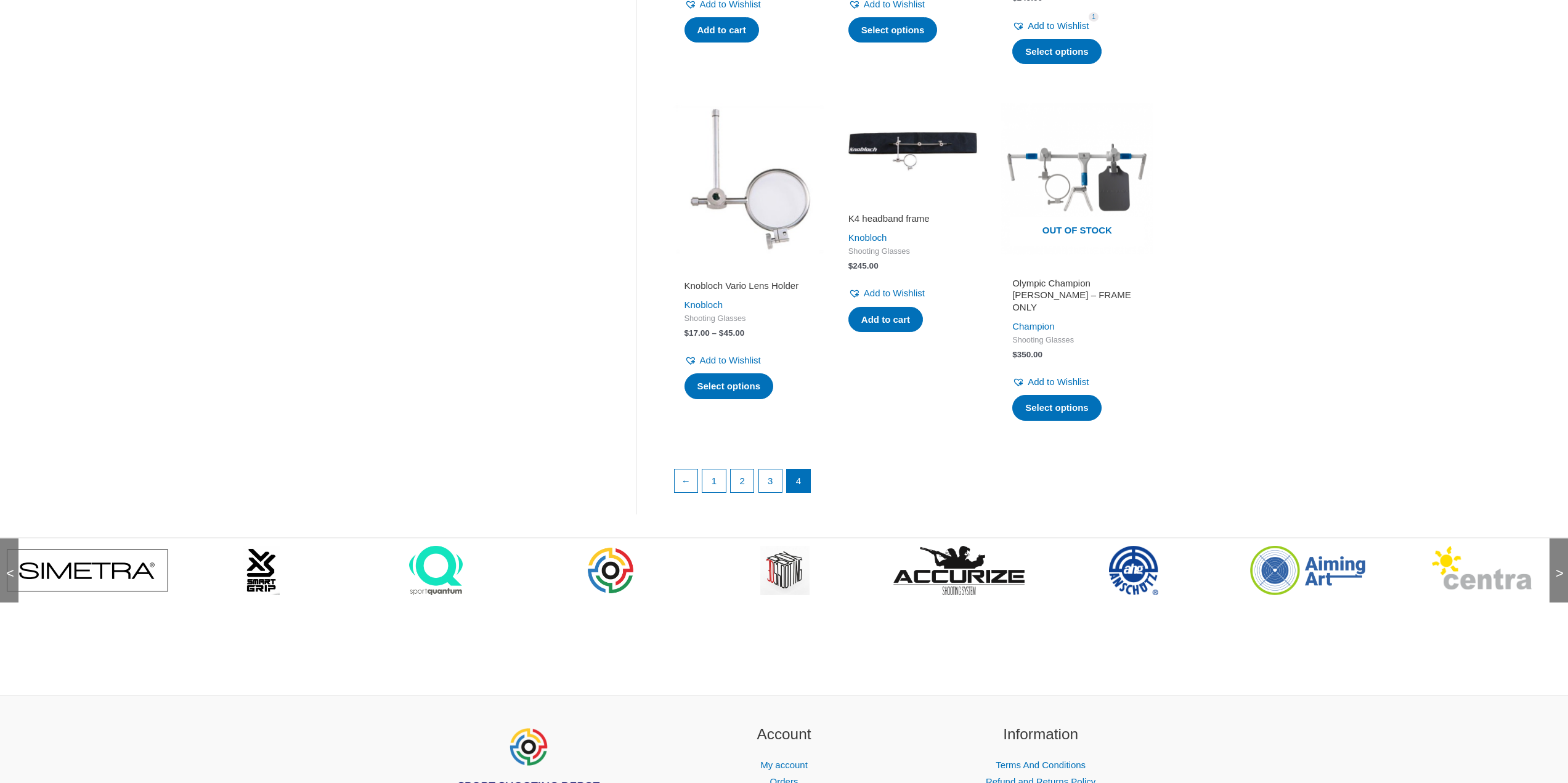
click at [1555, 559] on div ">" at bounding box center [1559, 570] width 19 height 64
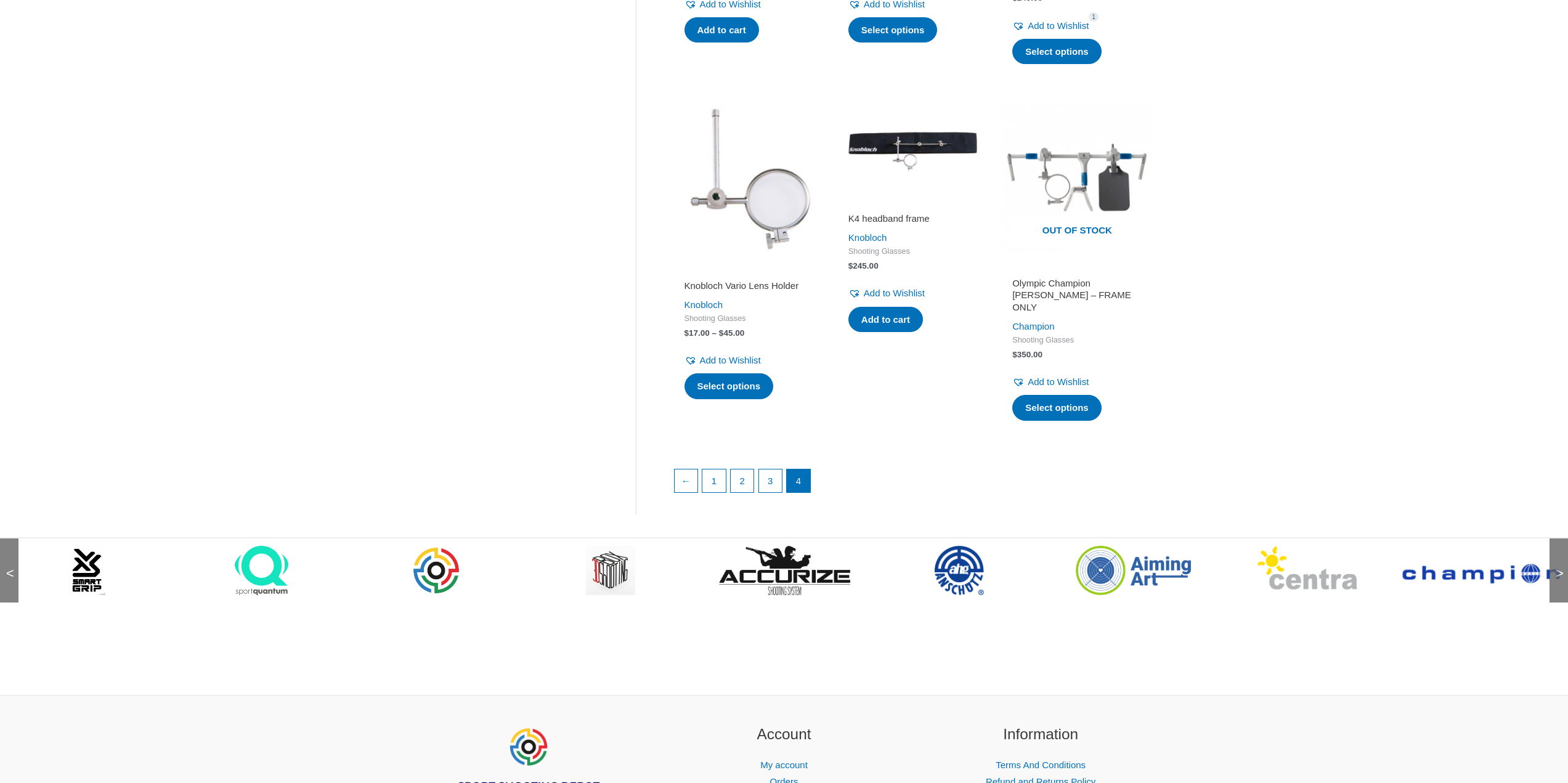
click at [1555, 559] on div ">" at bounding box center [1559, 570] width 19 height 64
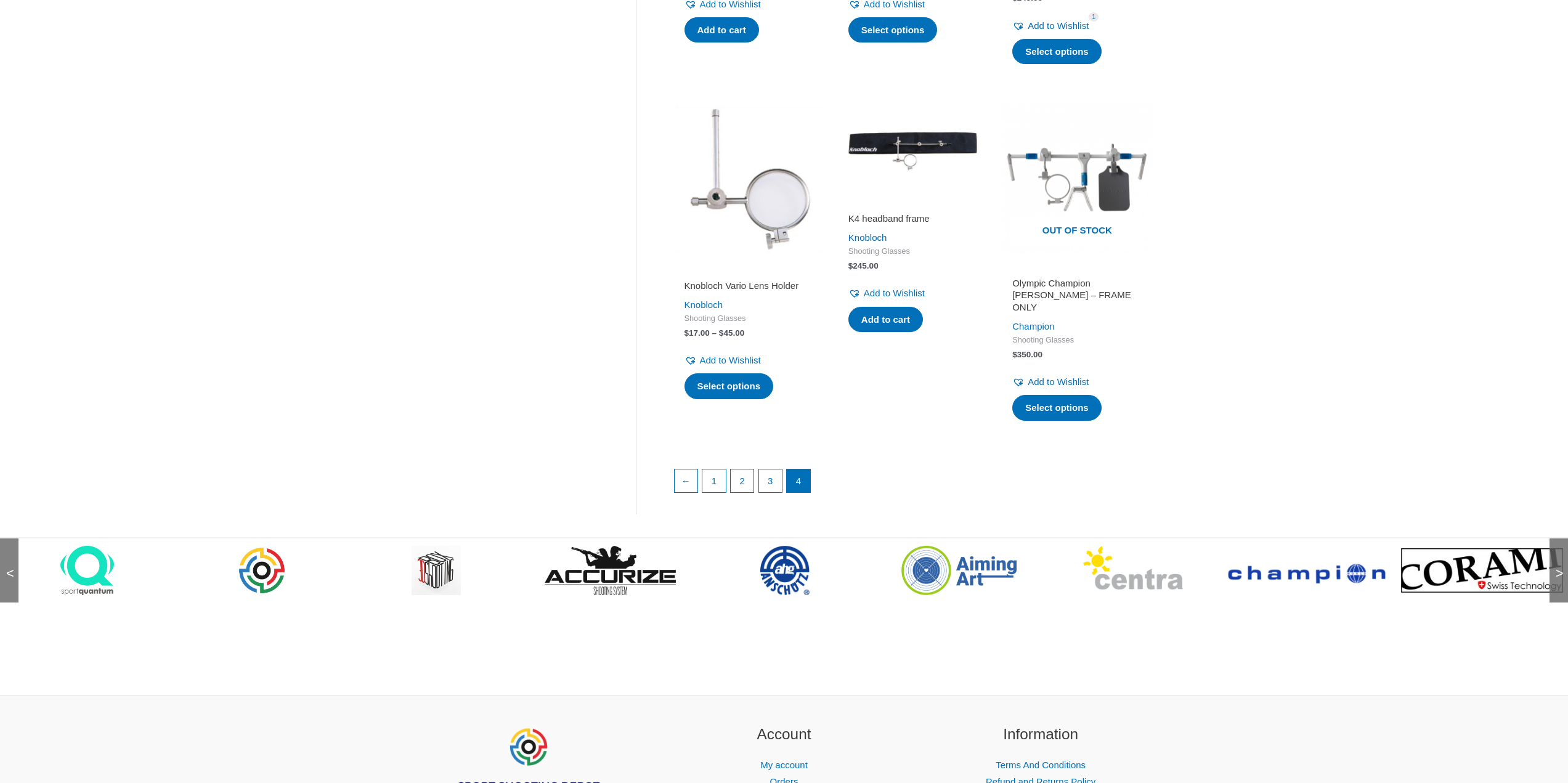
click at [1555, 559] on div ">" at bounding box center [1559, 570] width 19 height 64
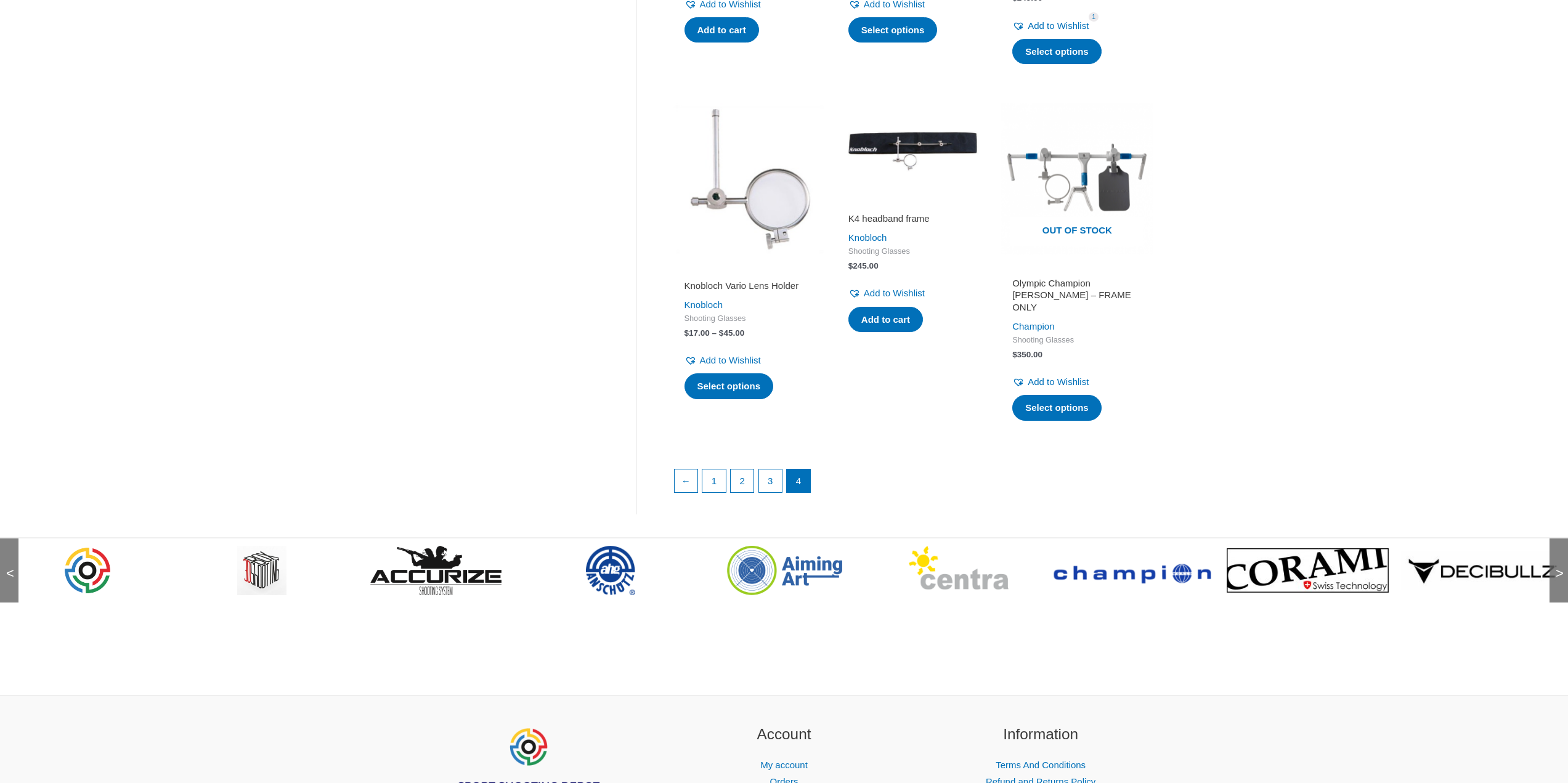
click at [1558, 559] on span ">" at bounding box center [1555, 561] width 13 height 13
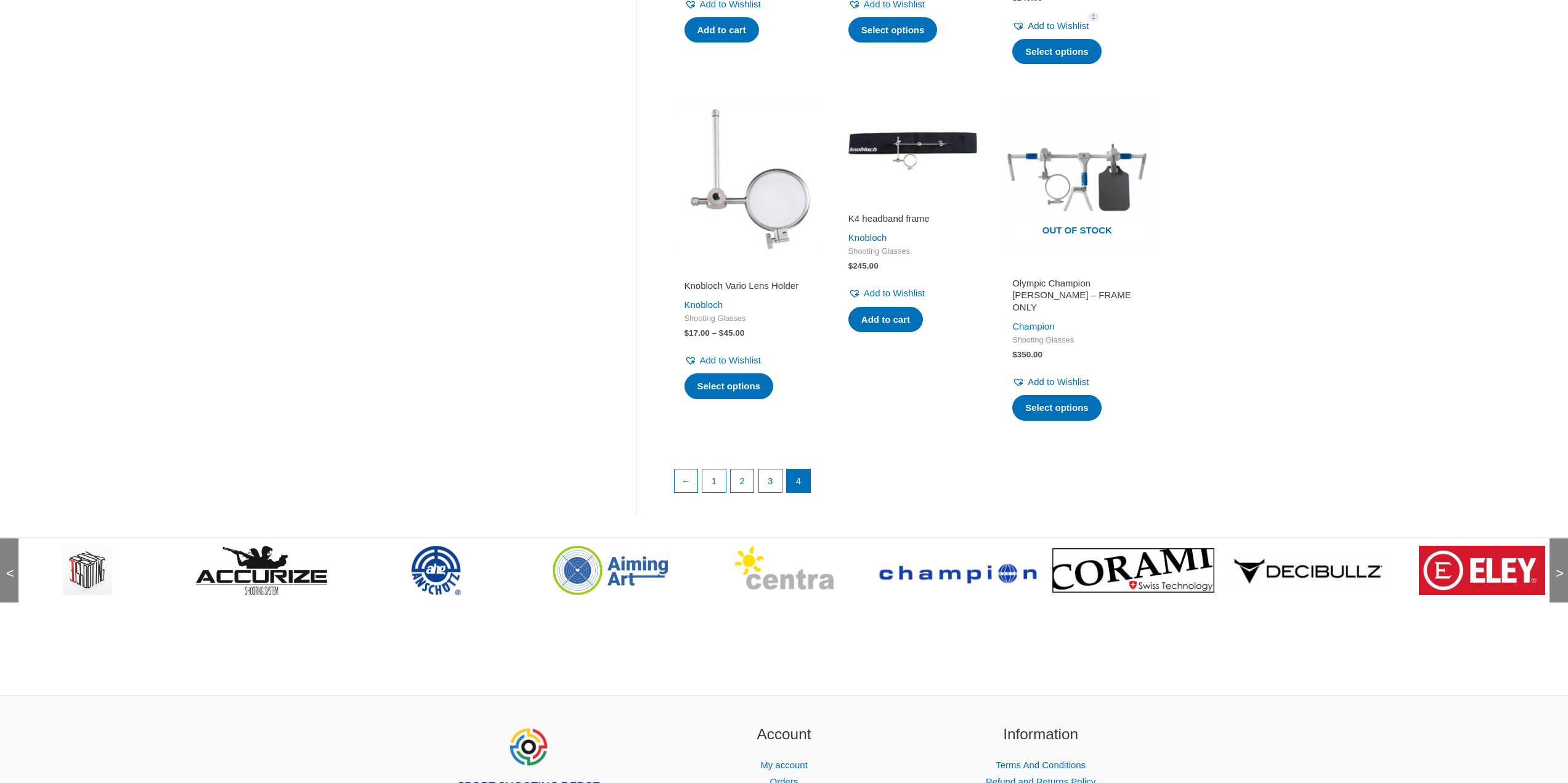
click at [1558, 559] on span ">" at bounding box center [1555, 561] width 13 height 13
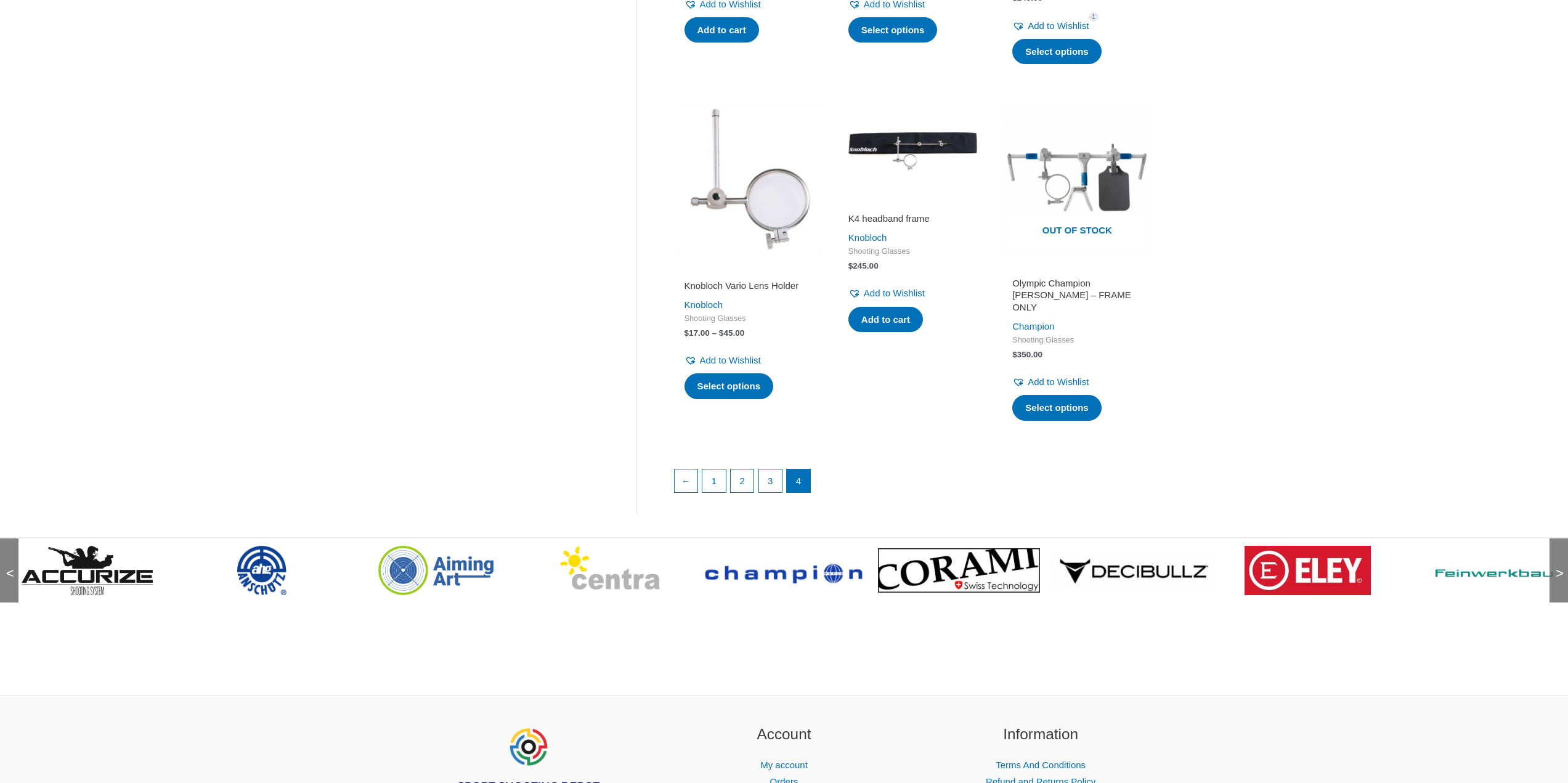
click at [1558, 559] on span ">" at bounding box center [1555, 561] width 13 height 13
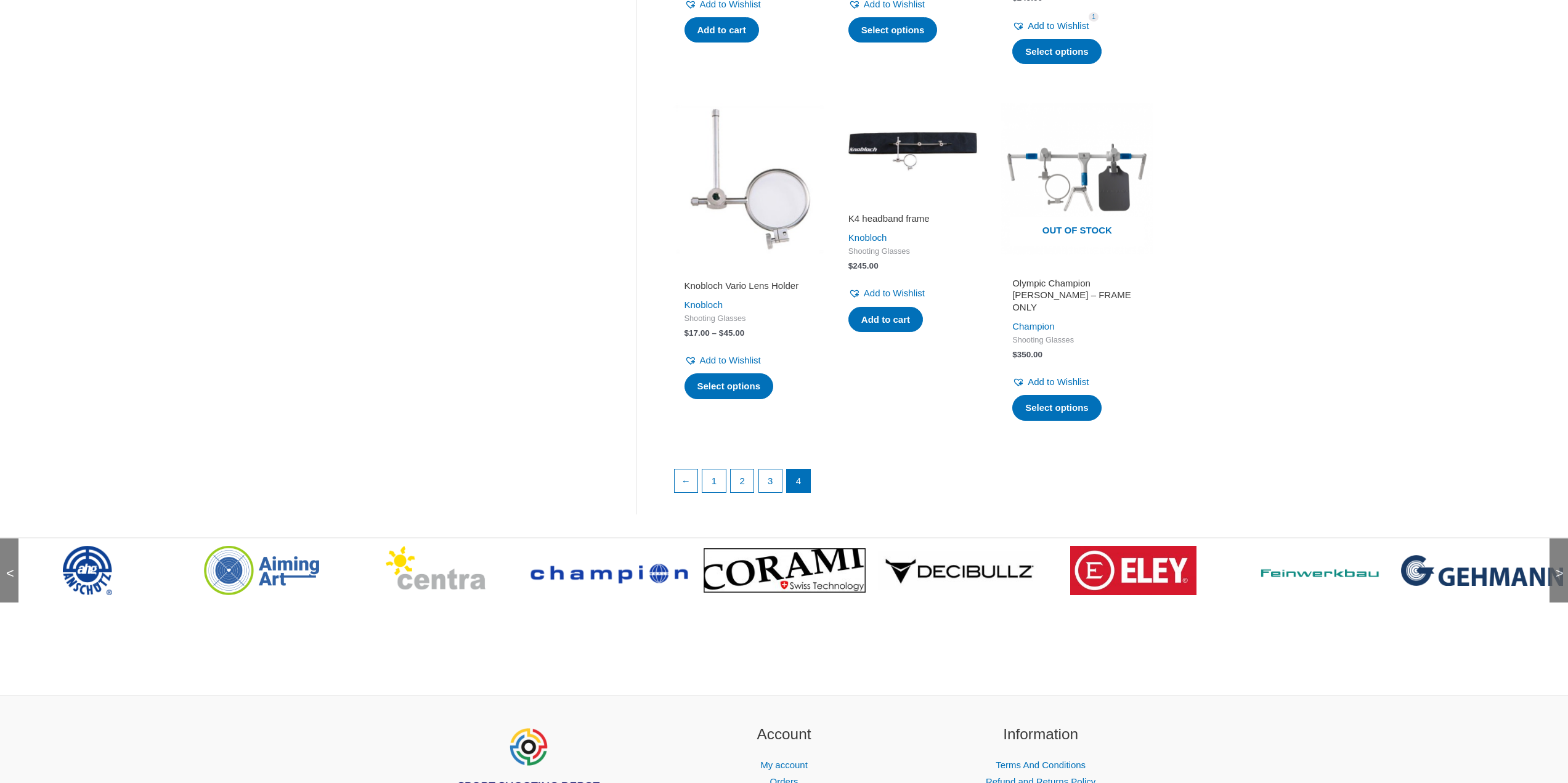
click at [1558, 559] on span ">" at bounding box center [1555, 561] width 13 height 13
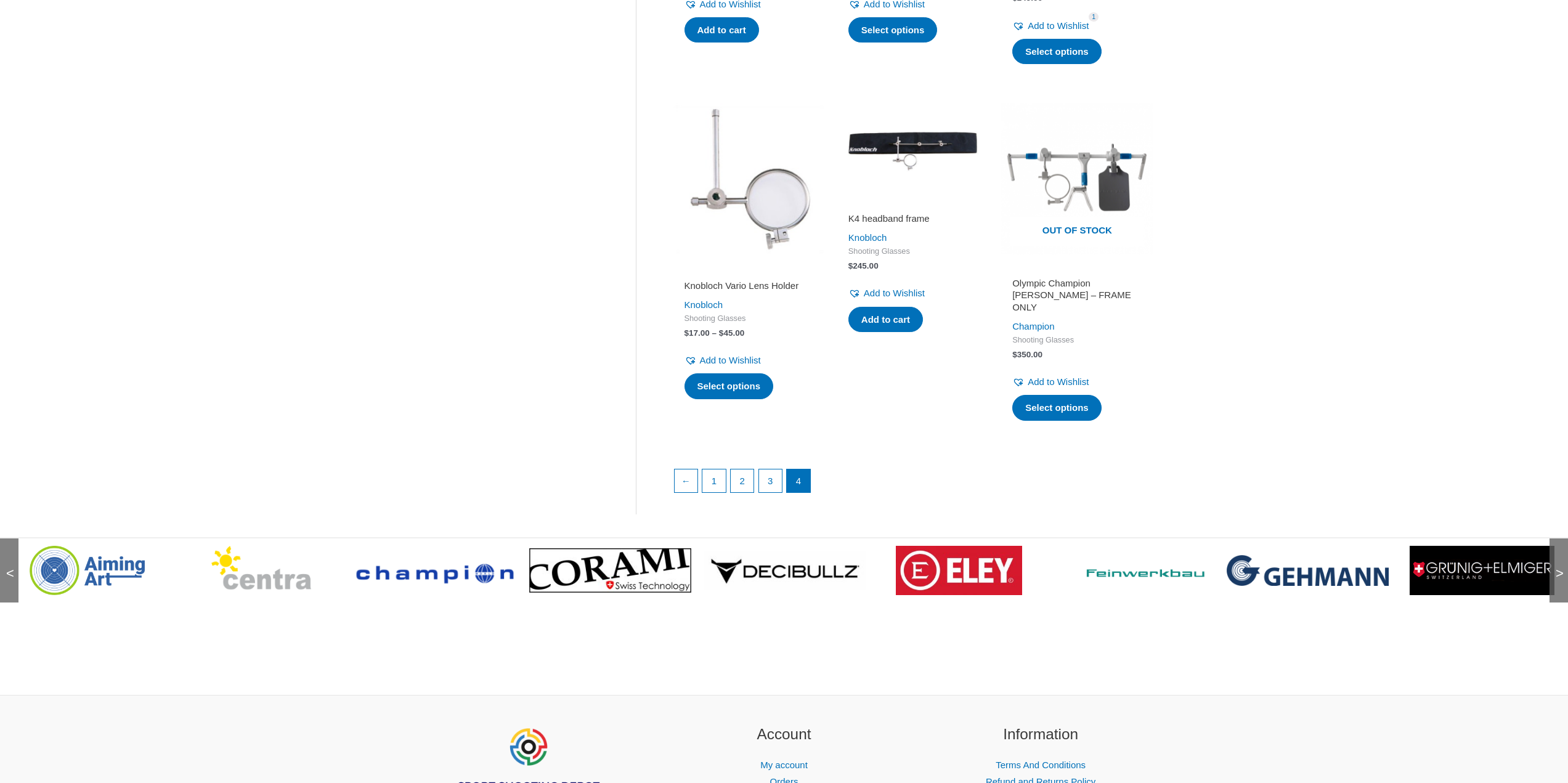
click at [1558, 559] on span ">" at bounding box center [1555, 561] width 13 height 13
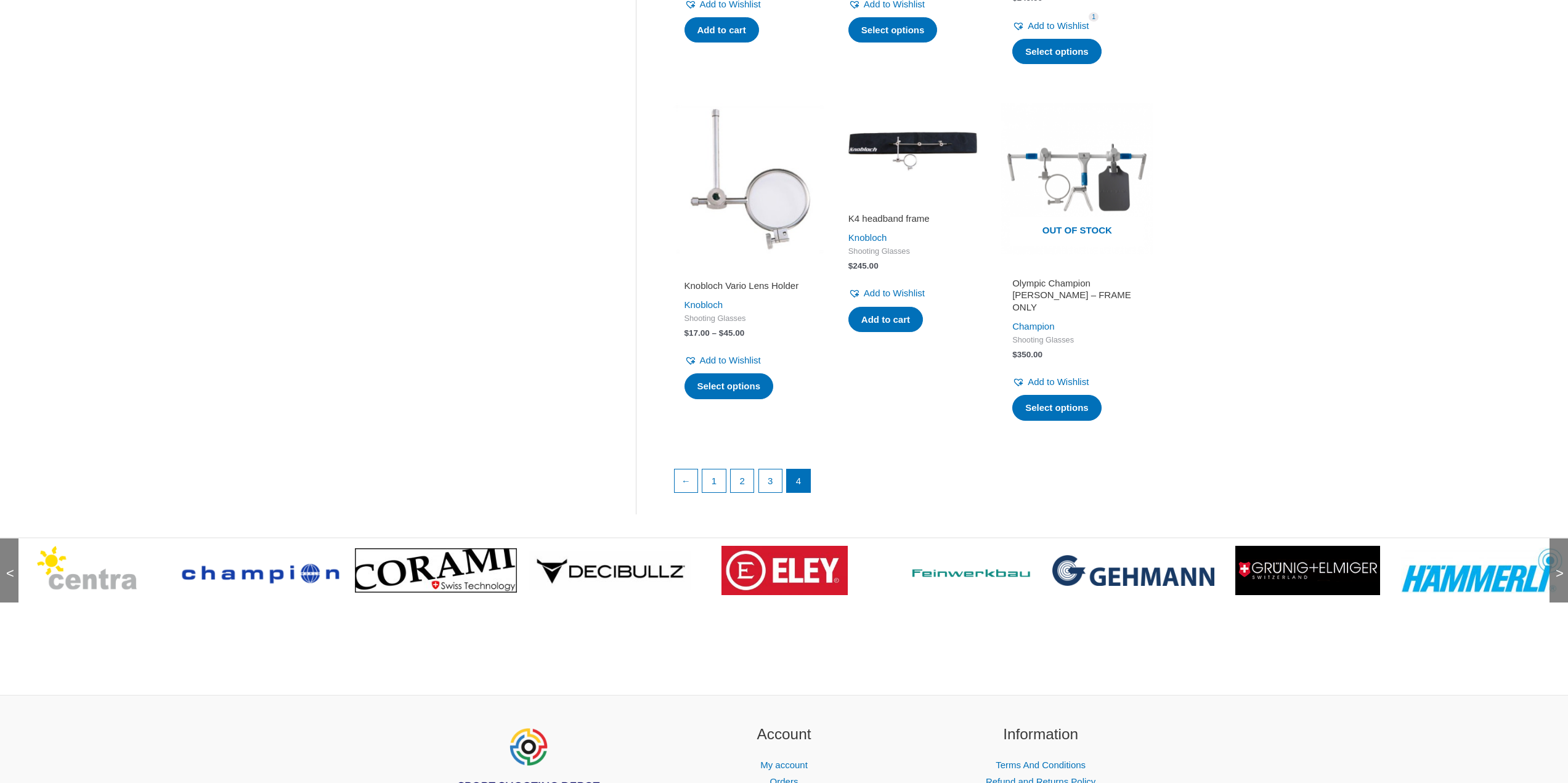
click at [1558, 559] on span ">" at bounding box center [1555, 561] width 13 height 13
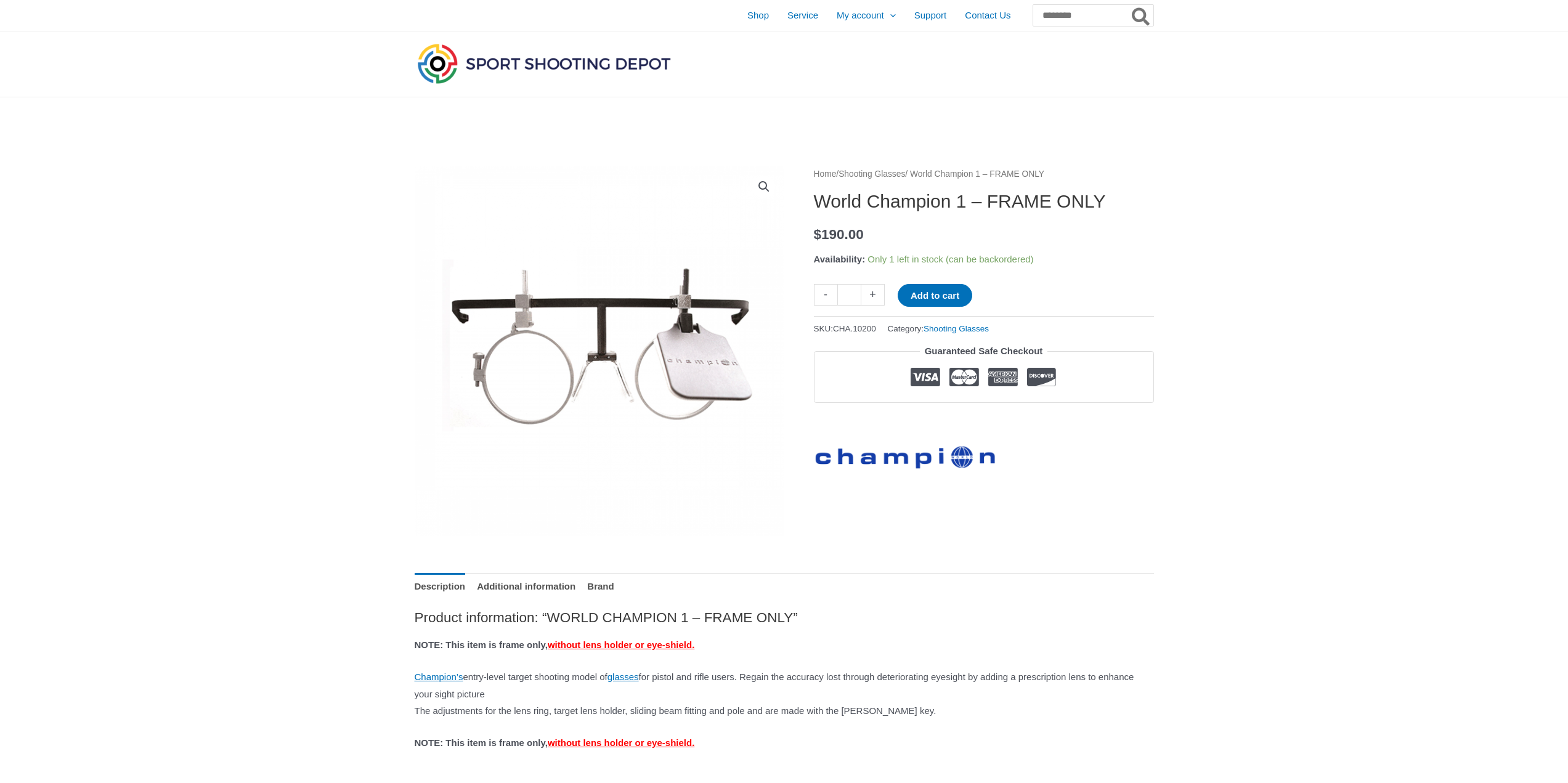
click at [608, 346] on img at bounding box center [599, 351] width 369 height 369
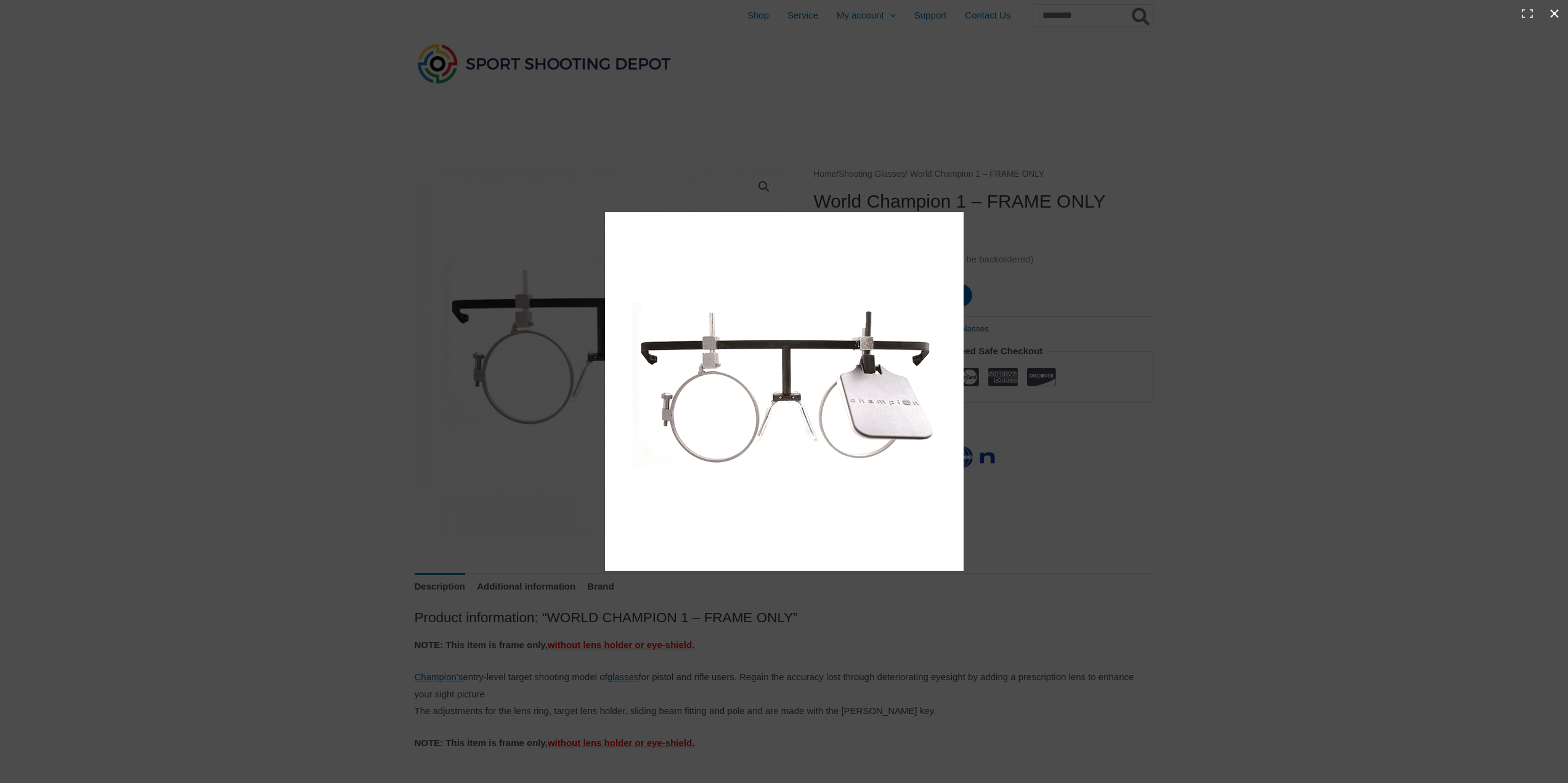
click at [1189, 397] on div at bounding box center [992, 405] width 773 height 386
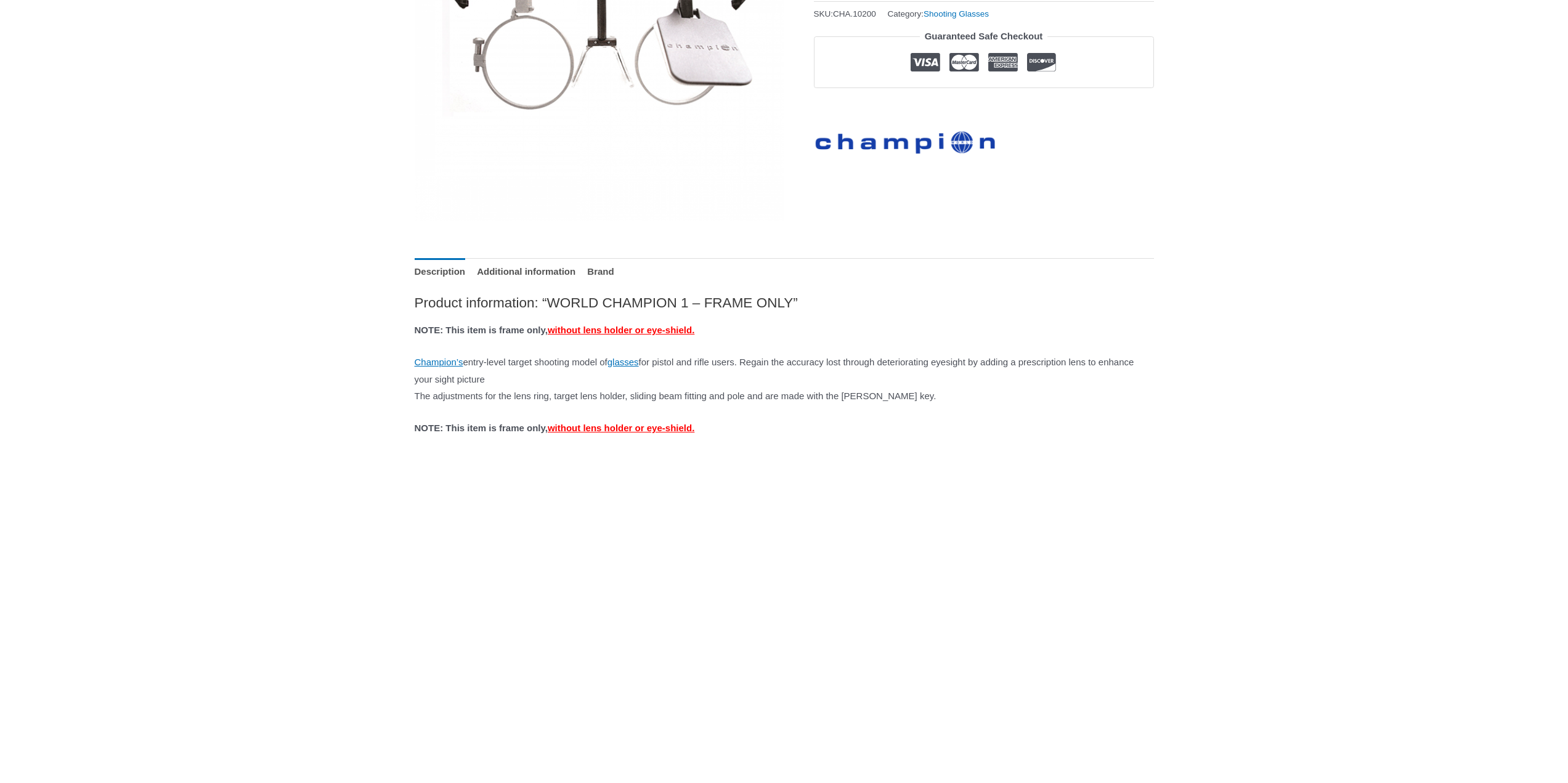
scroll to position [431, 0]
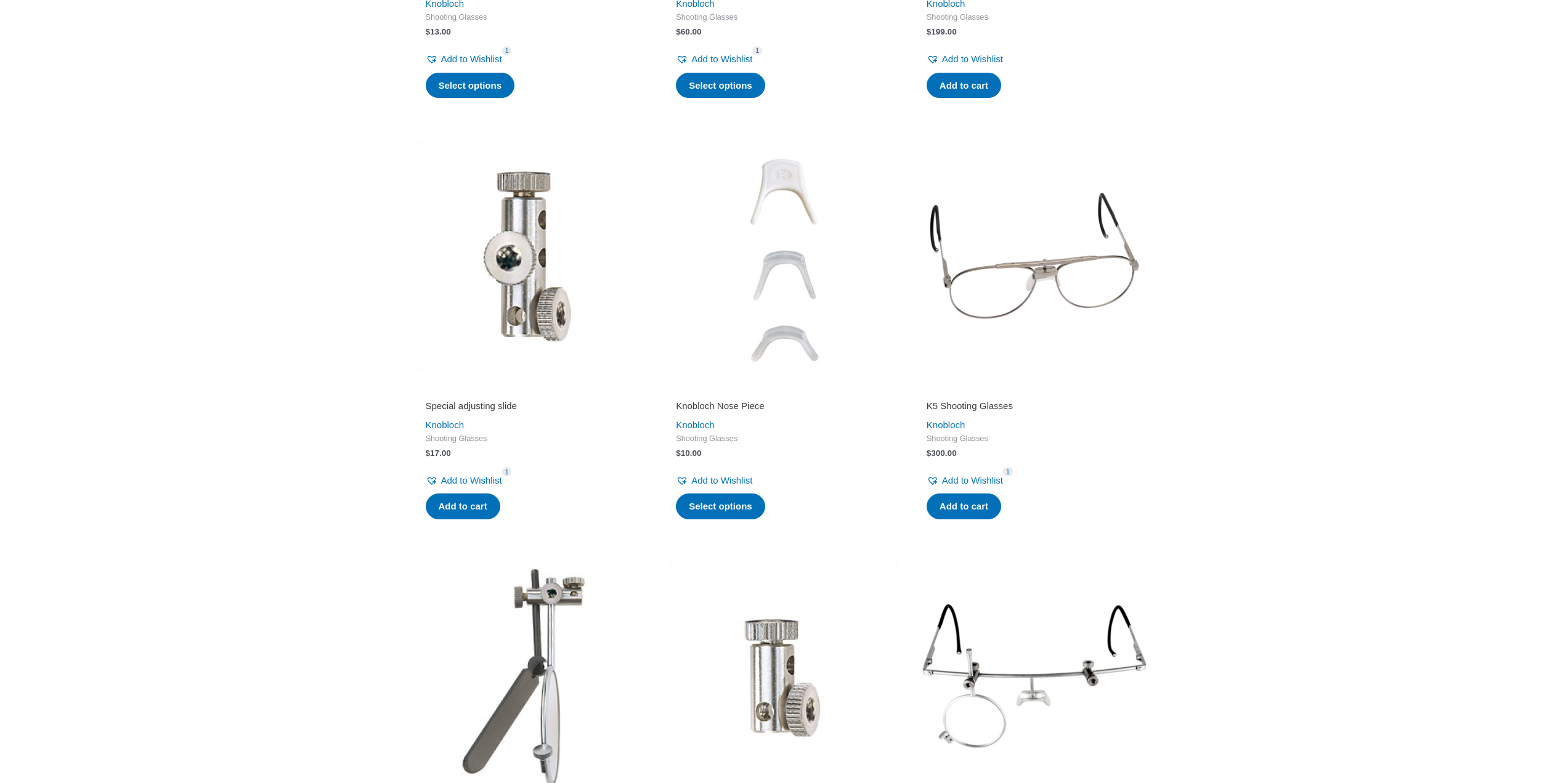
scroll to position [986, 0]
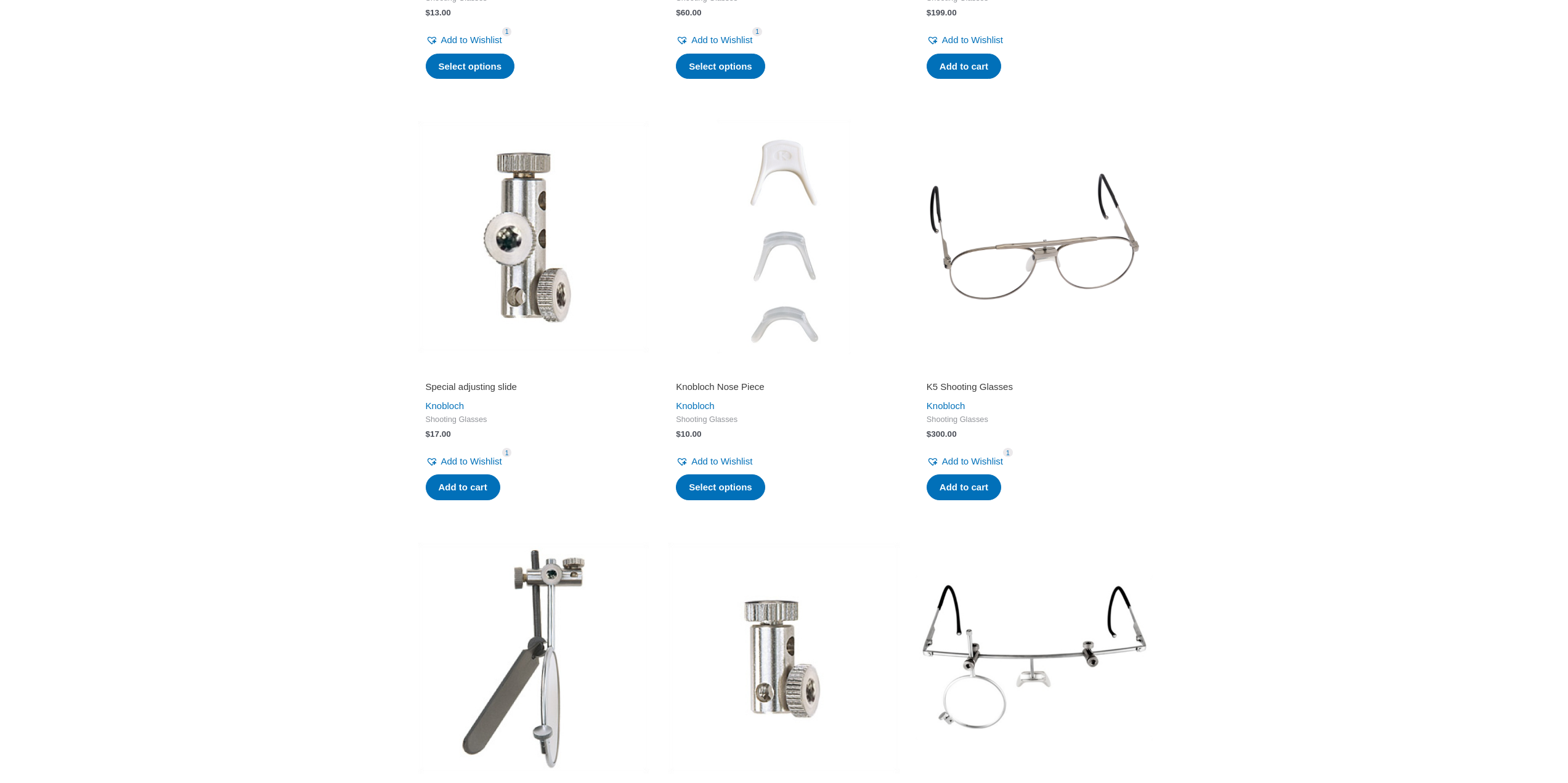
click at [1224, 358] on div "**********" at bounding box center [784, 259] width 1568 height 2296
click at [955, 390] on h2 "K5 Shooting Glasses" at bounding box center [1034, 387] width 216 height 13
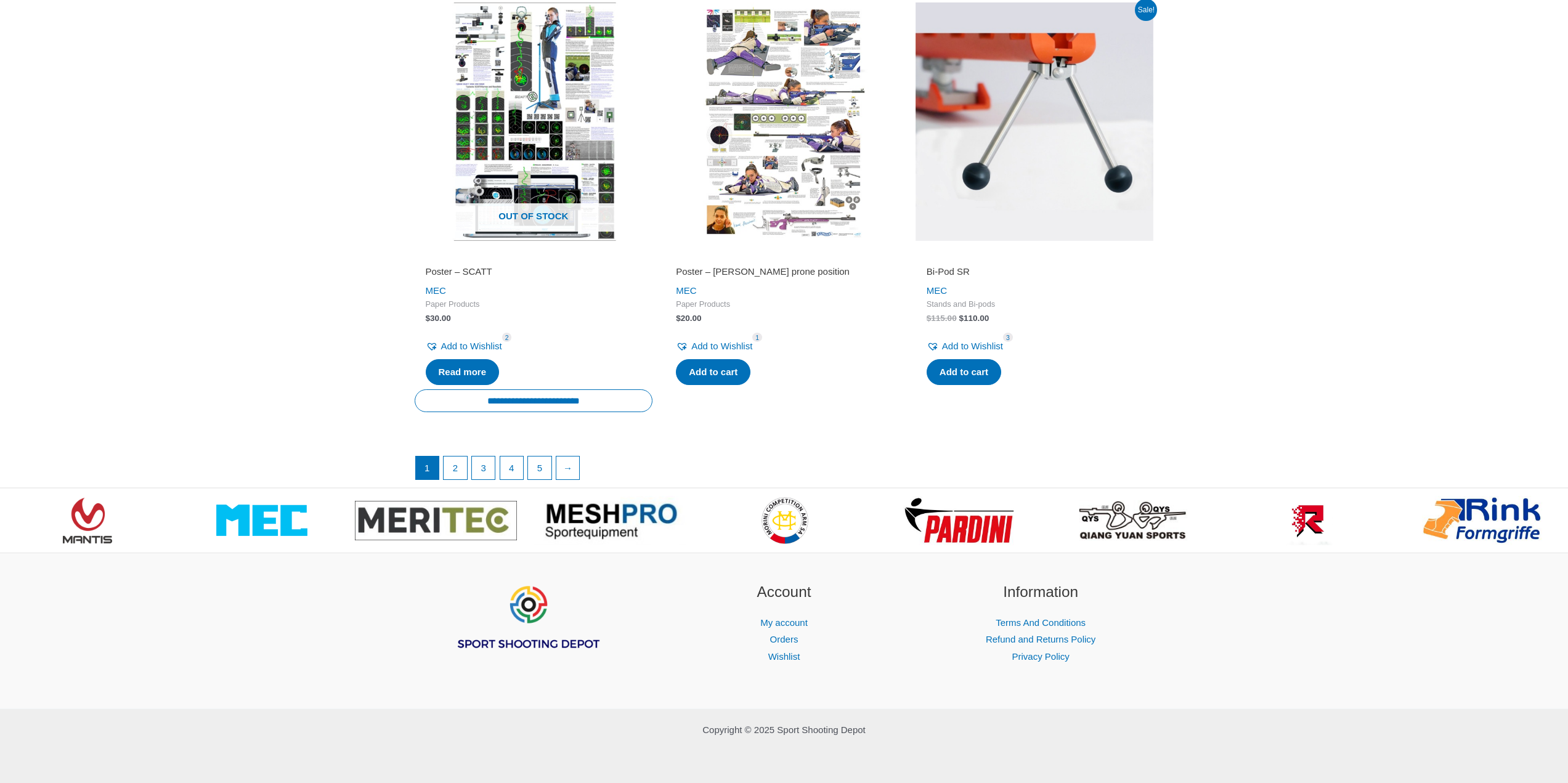
scroll to position [2098, 0]
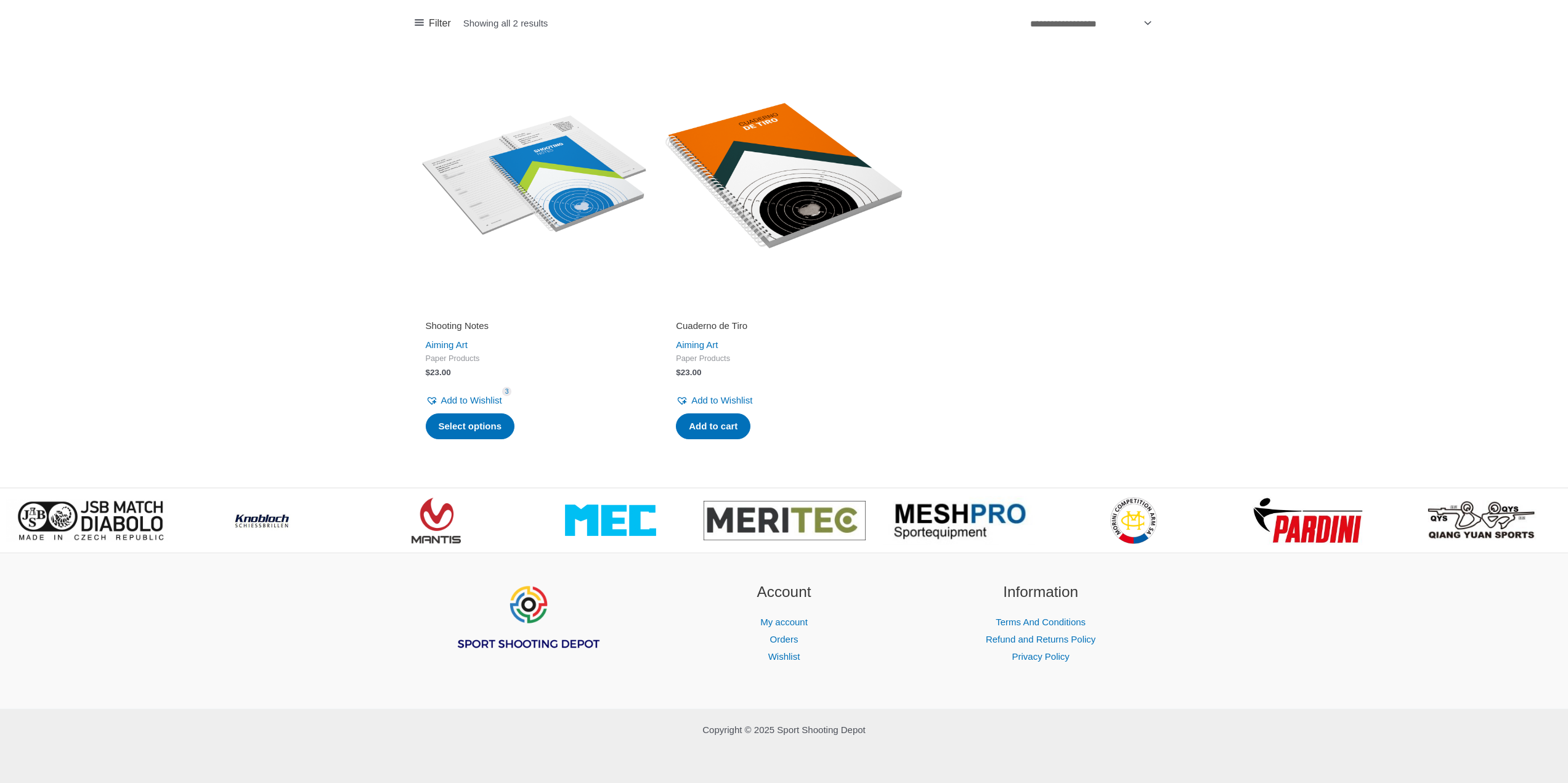
scroll to position [1365, 0]
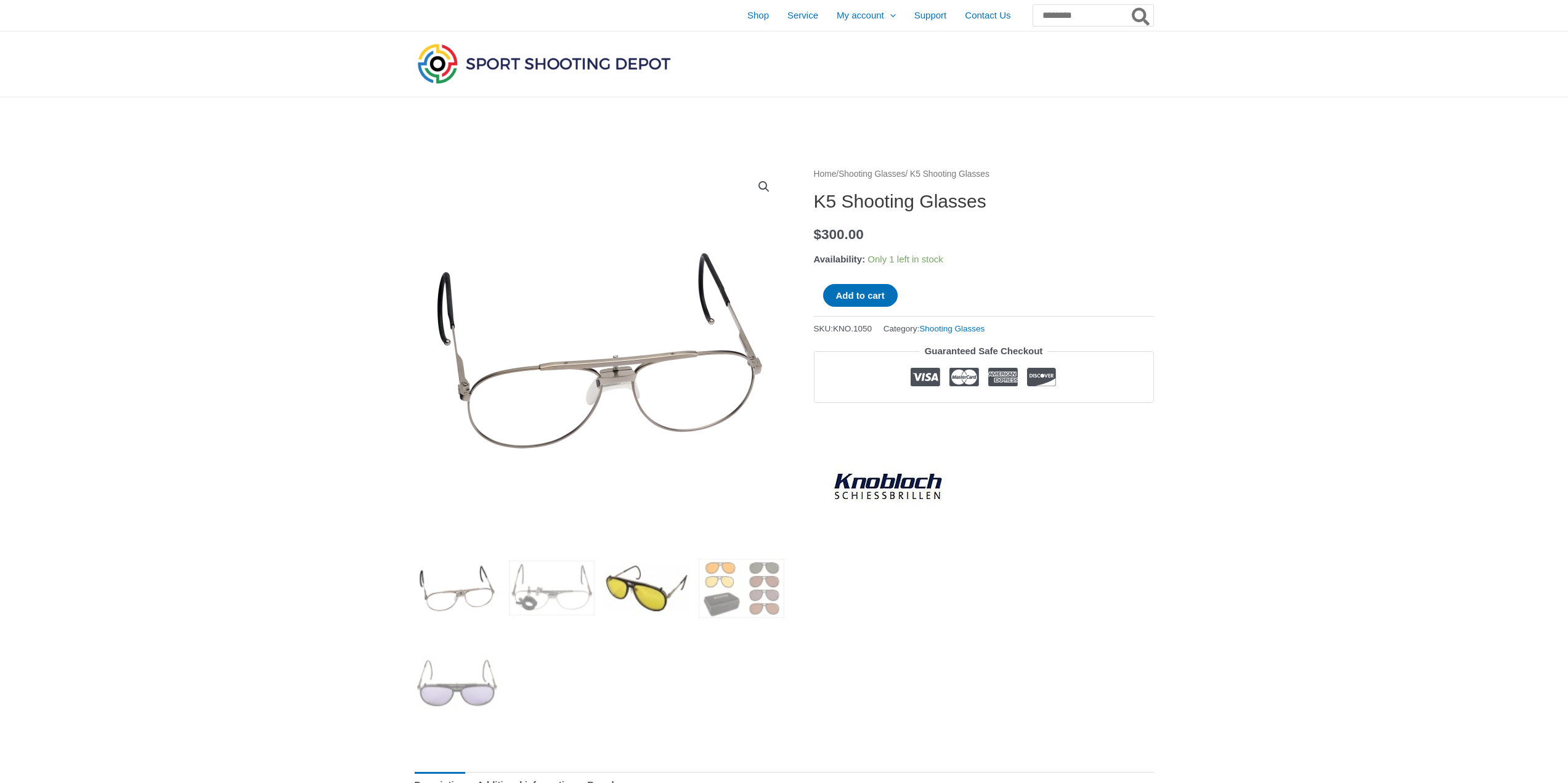
click at [630, 588] on img at bounding box center [646, 588] width 86 height 86
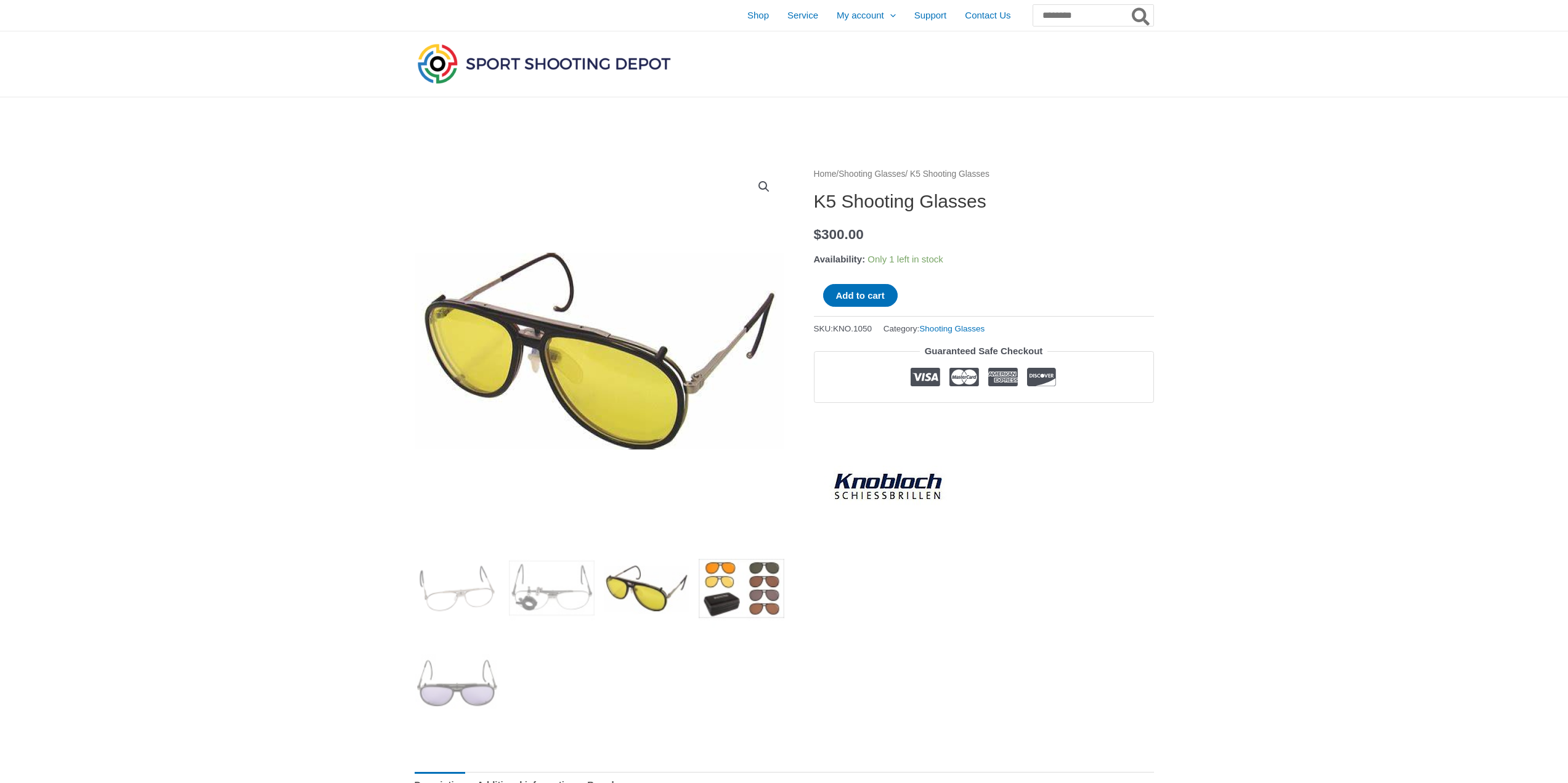
click at [738, 586] on img at bounding box center [741, 588] width 86 height 86
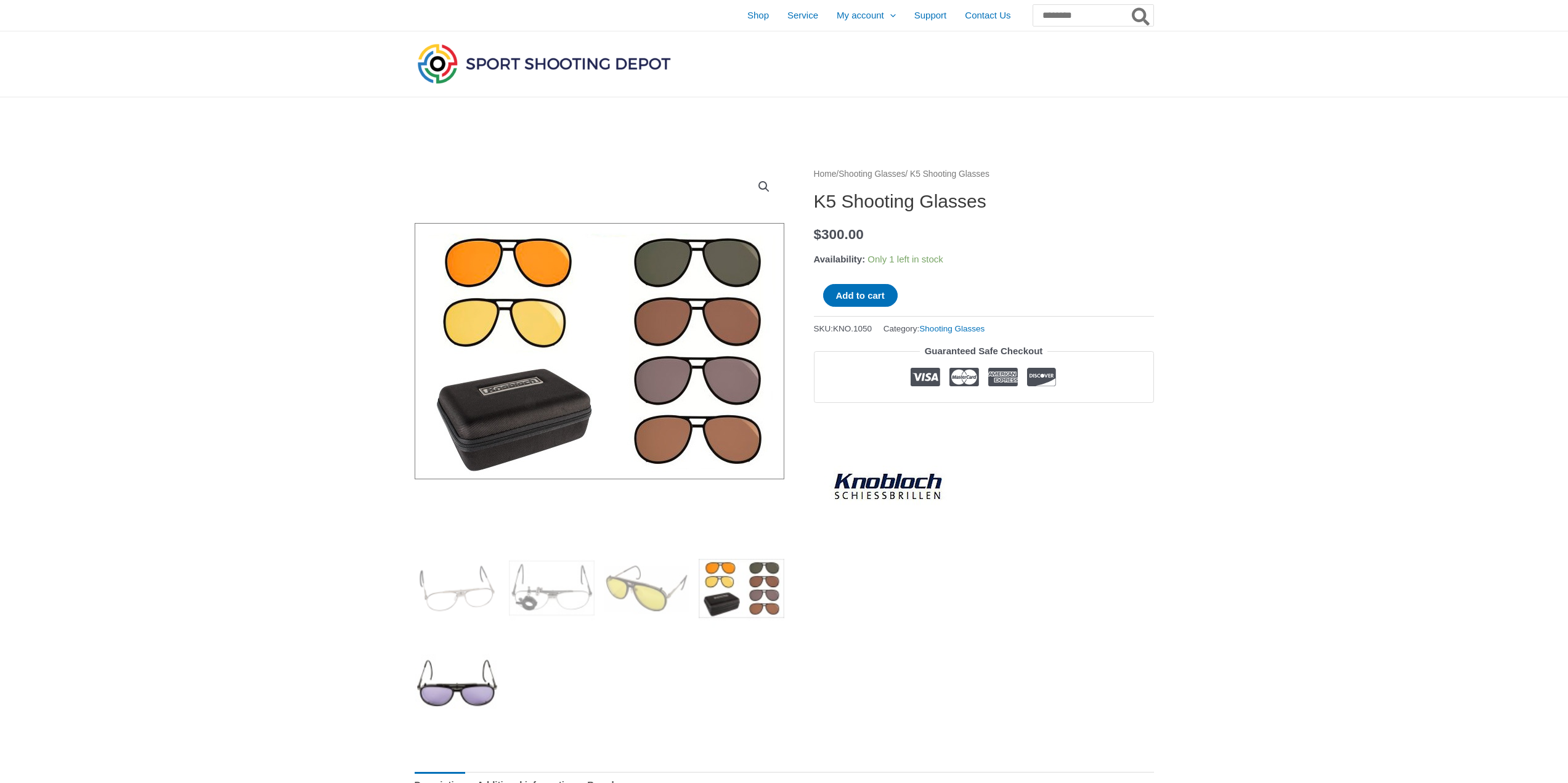
click at [437, 681] on img at bounding box center [457, 683] width 86 height 86
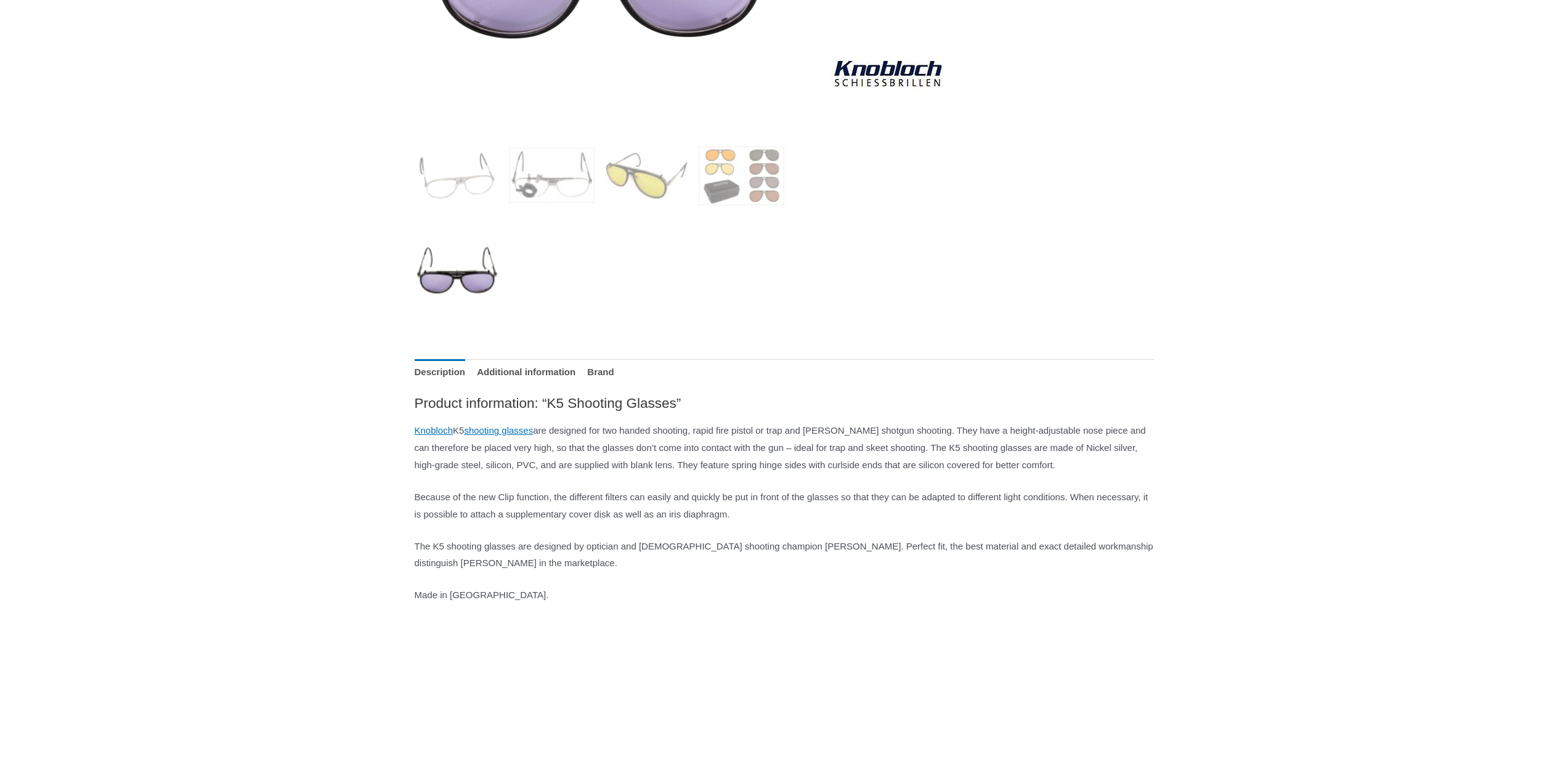
scroll to position [431, 0]
